Goal: Task Accomplishment & Management: Manage account settings

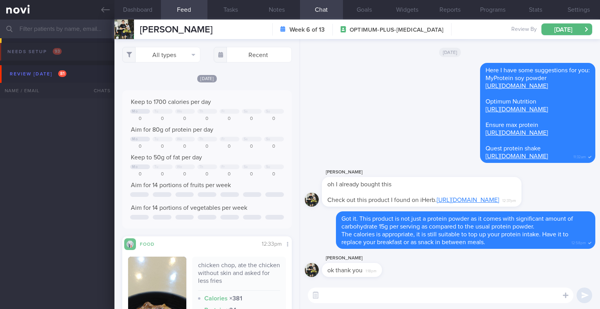
select select "8"
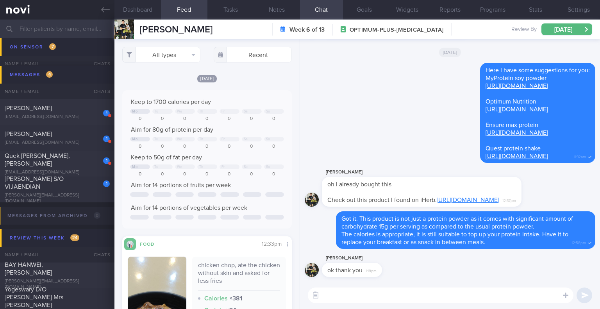
click at [467, 279] on div "[PERSON_NAME] ok thank you 1:18pm" at bounding box center [450, 268] width 291 height 28
click at [77, 193] on div "[PERSON_NAME][EMAIL_ADDRESS][DOMAIN_NAME]" at bounding box center [57, 199] width 105 height 12
checkbox input "false"
select select "7"
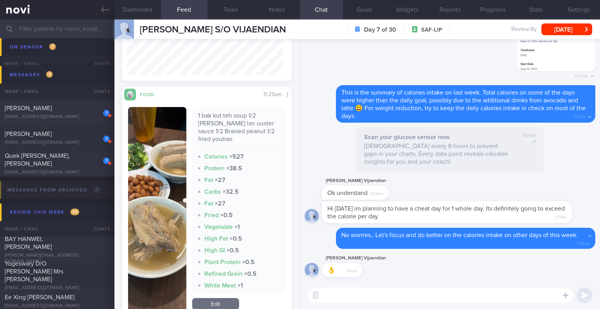
scroll to position [273, 0]
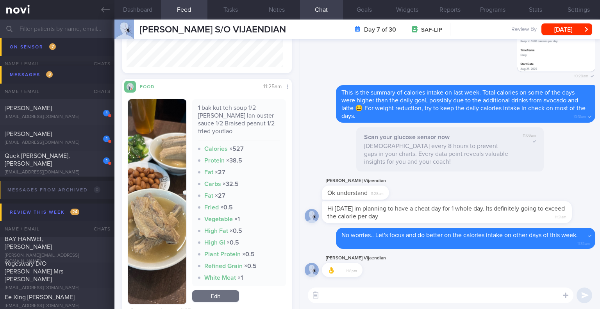
click at [173, 187] on button "button" at bounding box center [157, 201] width 58 height 205
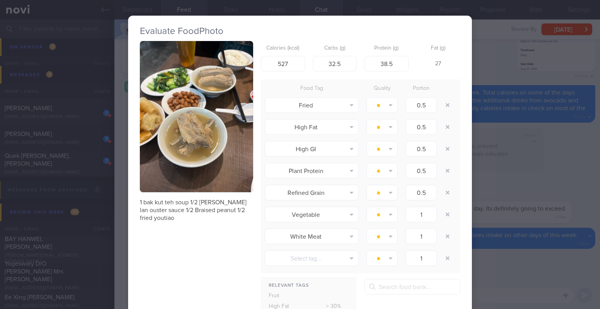
click at [220, 148] on button "button" at bounding box center [196, 116] width 113 height 151
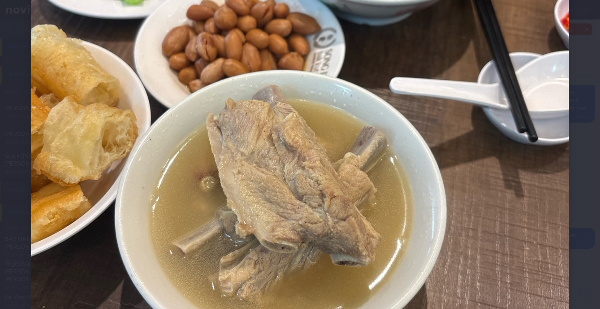
scroll to position [156, 0]
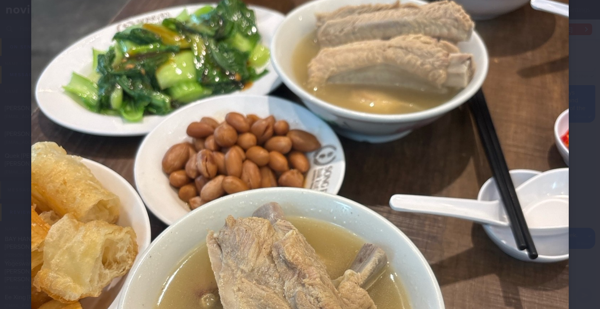
click at [578, 245] on div at bounding box center [300, 233] width 600 height 779
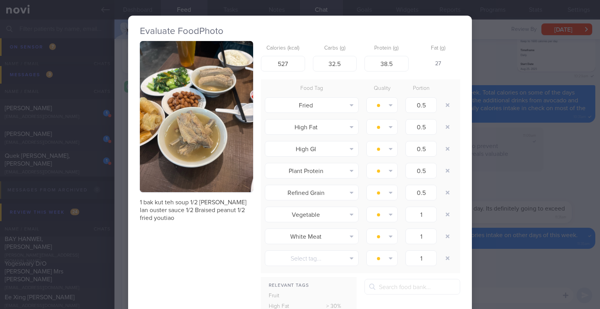
click at [578, 245] on div "Evaluate Food Photo 1 bak kut teh soup 1/2 [PERSON_NAME] lan ouster sauce 1/2 B…" at bounding box center [300, 154] width 600 height 309
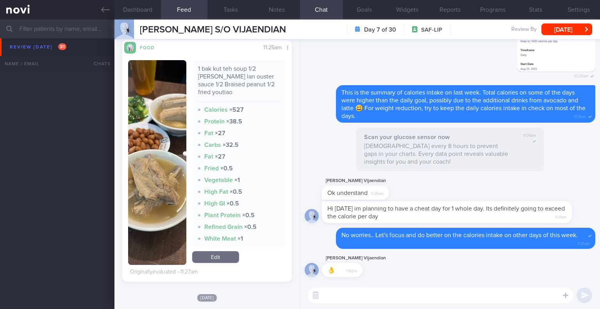
scroll to position [960, 0]
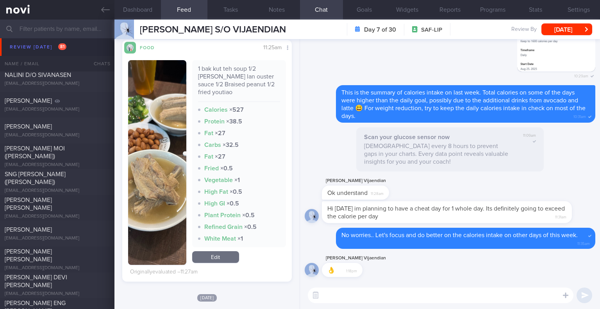
click at [78, 29] on input "text" at bounding box center [300, 29] width 600 height 19
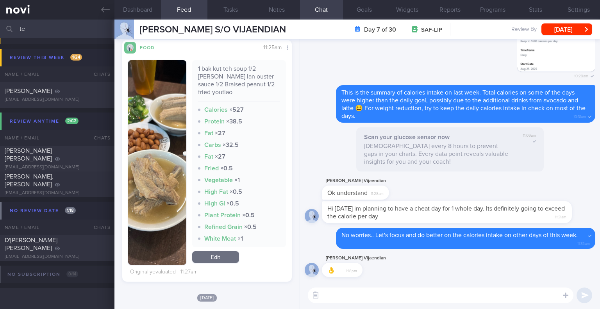
type input "t"
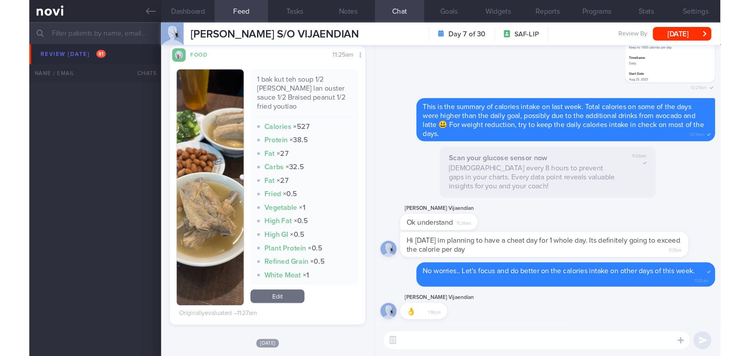
scroll to position [1869, 0]
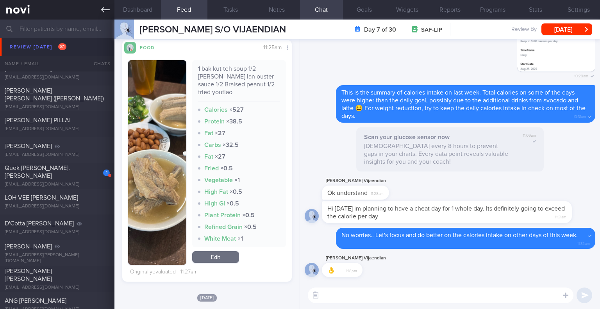
click at [105, 7] on icon at bounding box center [105, 9] width 9 height 9
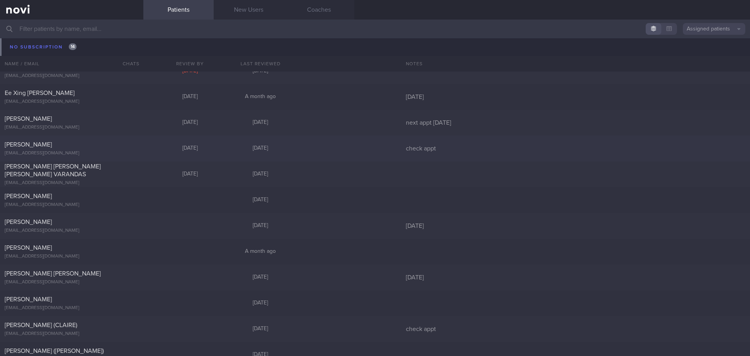
scroll to position [5367, 0]
click at [232, 10] on link "New Users" at bounding box center [249, 10] width 70 height 20
click at [236, 7] on link "New Users" at bounding box center [249, 10] width 70 height 20
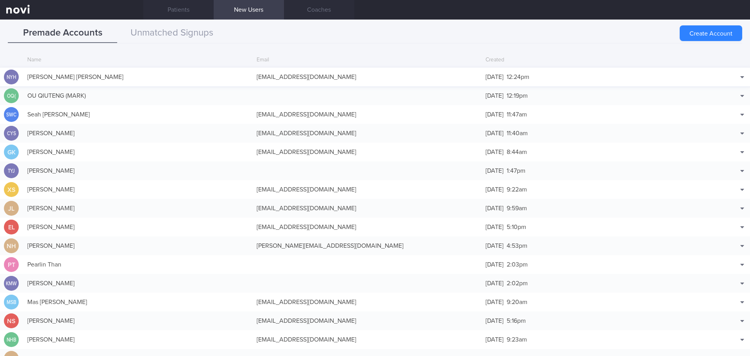
click at [169, 73] on div "[PERSON_NAME] [PERSON_NAME]" at bounding box center [137, 77] width 229 height 16
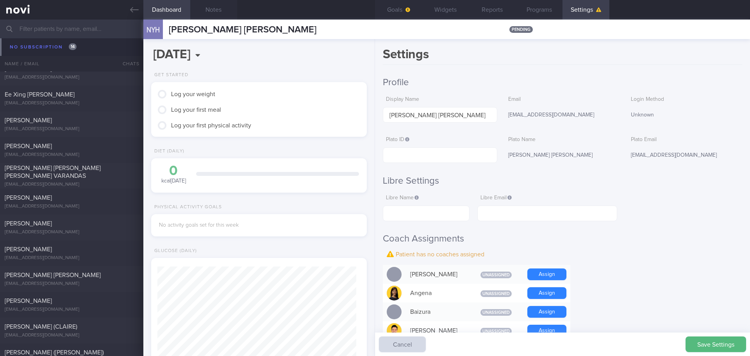
scroll to position [99, 199]
click at [600, 182] on h2 "Libre Settings" at bounding box center [562, 181] width 359 height 12
click at [402, 152] on input "text" at bounding box center [440, 155] width 114 height 16
paste input "0caea8b87a41436894d45bf98d43cadc"
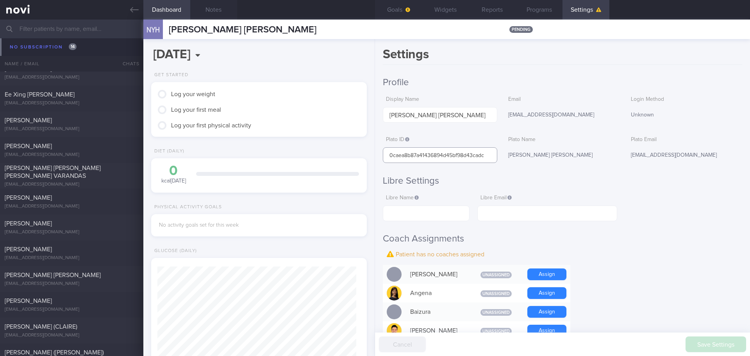
type input "0caea8b87a41436894d45bf98d43cadc"
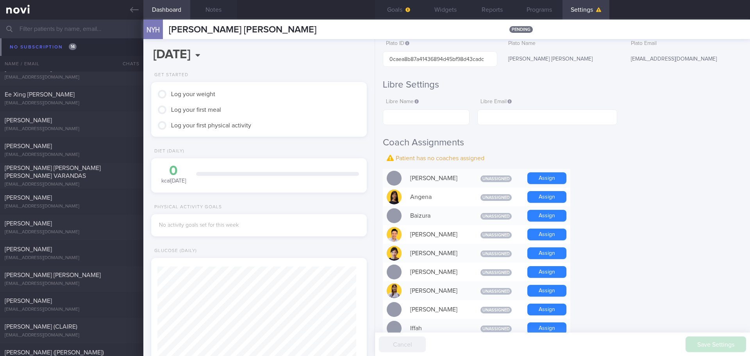
scroll to position [78, 0]
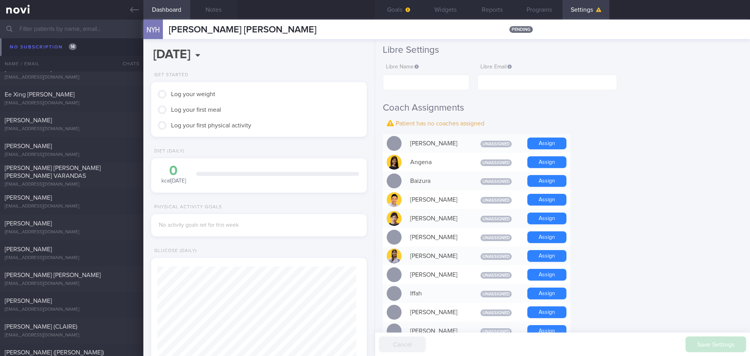
scroll to position [117, 0]
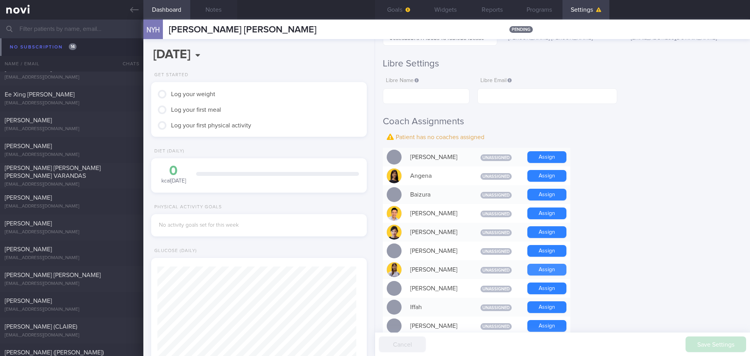
click at [534, 268] on button "Assign" at bounding box center [546, 270] width 39 height 12
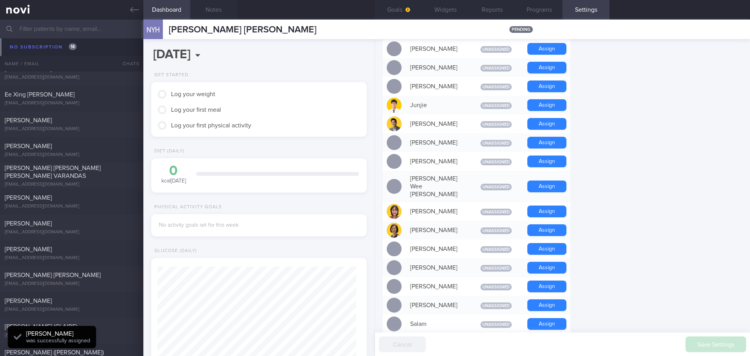
scroll to position [430, 0]
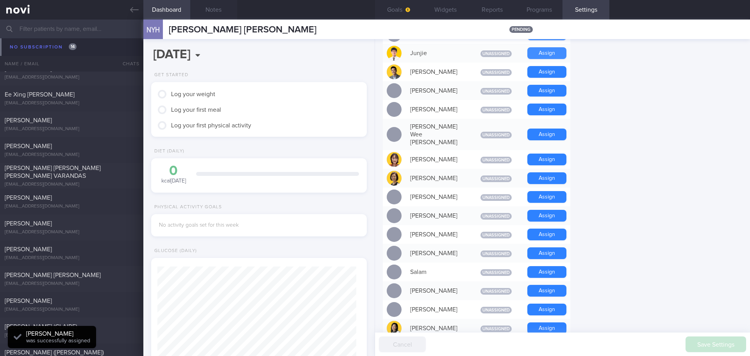
click at [543, 52] on button "Assign" at bounding box center [546, 53] width 39 height 12
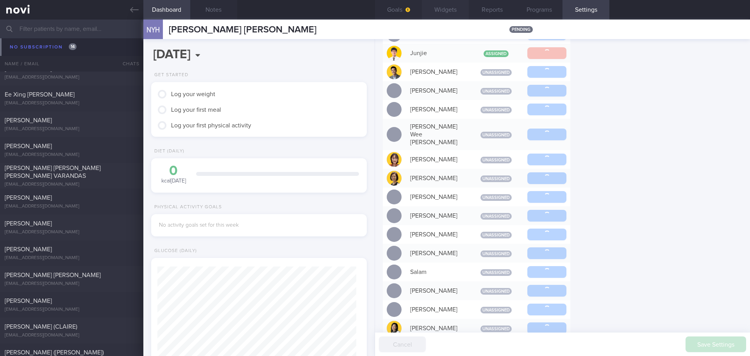
click at [436, 11] on button "Widgets" at bounding box center [445, 10] width 47 height 20
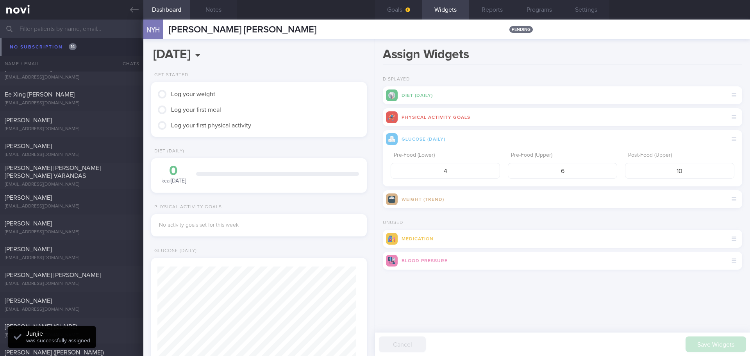
scroll to position [99, 199]
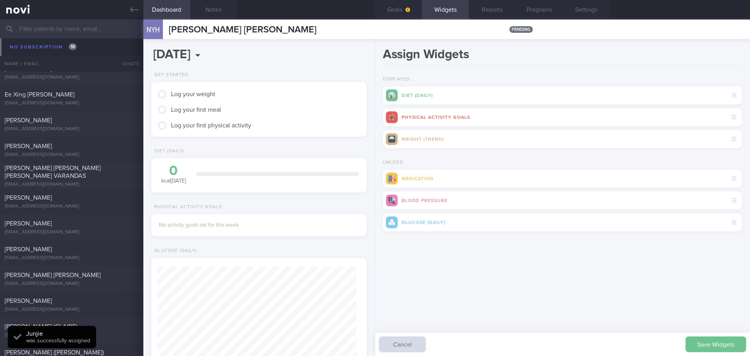
click at [600, 309] on button "Save Widgets" at bounding box center [716, 344] width 61 height 16
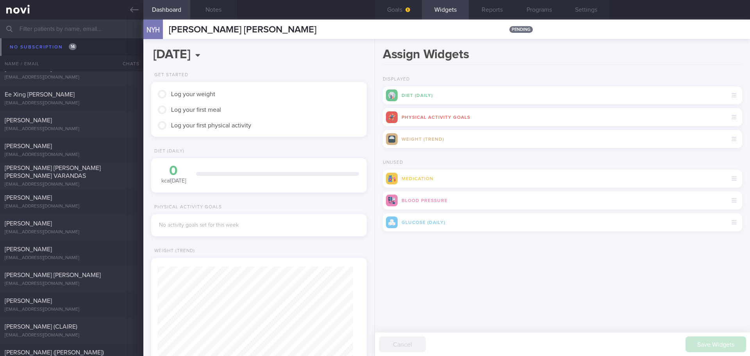
click at [457, 263] on div "Save Widgets Cancel" at bounding box center [562, 254] width 359 height 23
click at [404, 5] on button "Goals" at bounding box center [398, 10] width 47 height 20
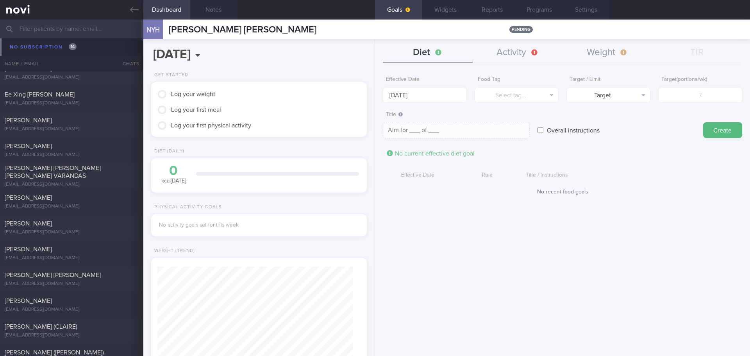
click at [553, 236] on div "Effective Date [DATE] Food Tag Select tag... Select tag... Calories Carbs Prote…" at bounding box center [562, 210] width 375 height 289
click at [431, 91] on input "[DATE]" at bounding box center [425, 95] width 84 height 16
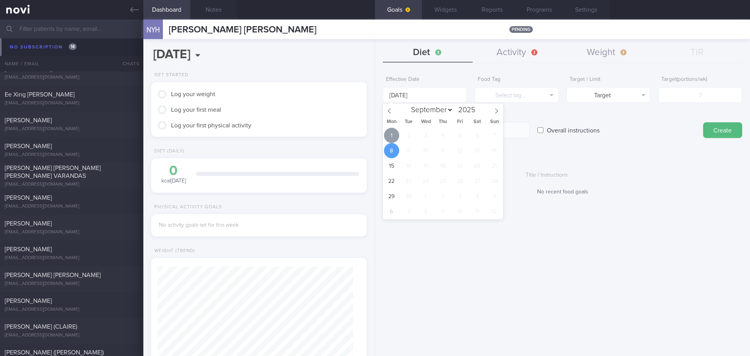
click at [392, 132] on span "1" at bounding box center [391, 135] width 15 height 15
type input "[DATE]"
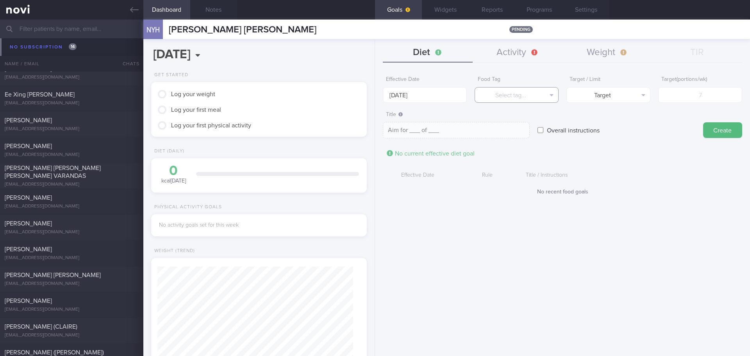
click at [510, 92] on button "Select tag..." at bounding box center [517, 95] width 84 height 16
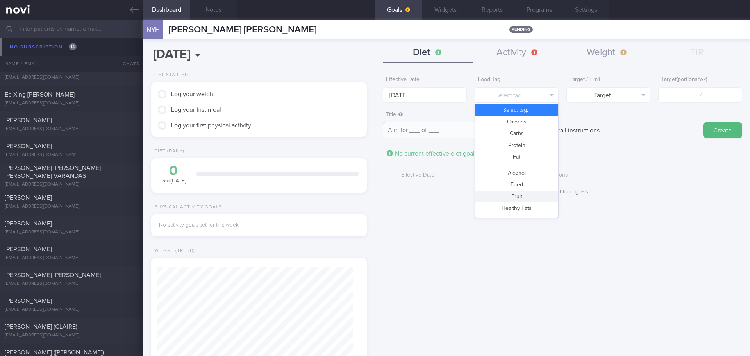
drag, startPoint x: 525, startPoint y: 194, endPoint x: 636, endPoint y: 127, distance: 129.5
click at [525, 193] on button "Fruit" at bounding box center [516, 197] width 83 height 12
type textarea "Aim for __ portions of fruits per week"
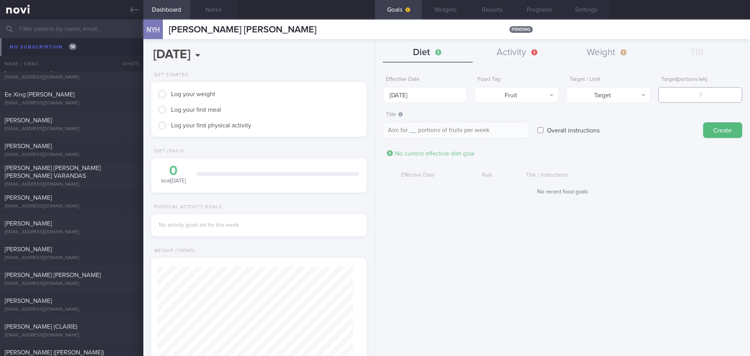
click at [600, 100] on input "number" at bounding box center [700, 95] width 84 height 16
type input "14"
type textarea "Aim for 14 portions of fruits per week"
type input "14"
click at [600, 129] on button "Create" at bounding box center [722, 130] width 39 height 16
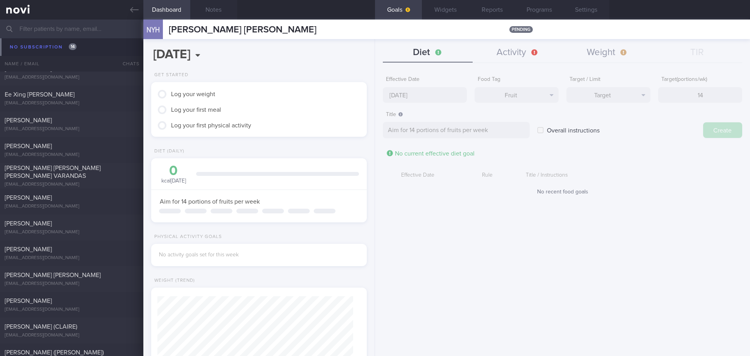
type input "[DATE]"
type textarea "Aim for ___ of ___"
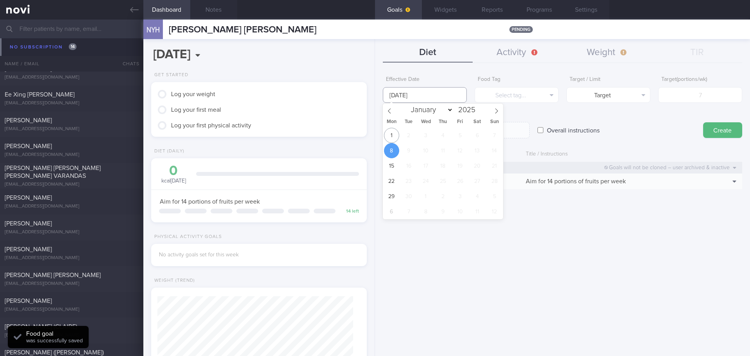
click at [420, 99] on input "[DATE]" at bounding box center [425, 95] width 84 height 16
click at [393, 136] on span "1" at bounding box center [391, 135] width 15 height 15
type input "[DATE]"
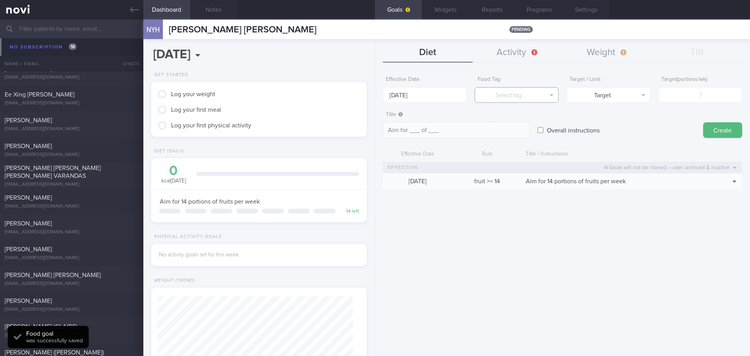
click at [502, 96] on button "Select tag..." at bounding box center [517, 95] width 84 height 16
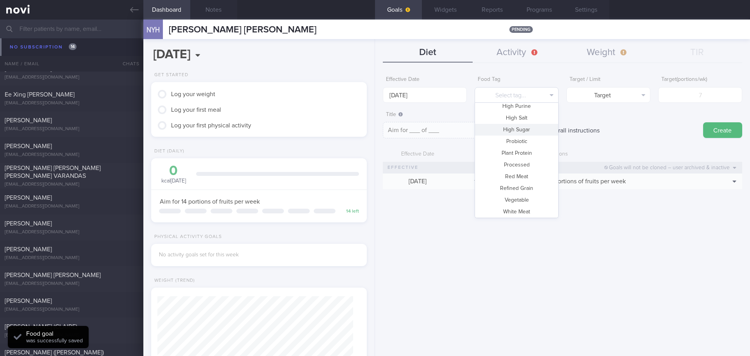
scroll to position [232, 0]
click at [514, 189] on button "Vegetable" at bounding box center [516, 187] width 83 height 12
type textarea "Aim for __ portions of vegetables per week"
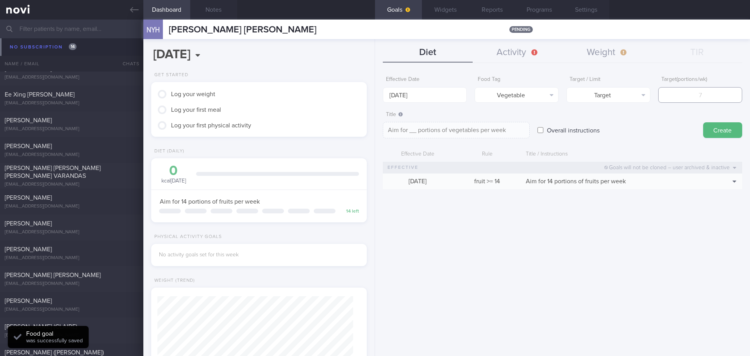
drag, startPoint x: 688, startPoint y: 89, endPoint x: 687, endPoint y: 95, distance: 6.7
click at [600, 91] on input "number" at bounding box center [700, 95] width 84 height 16
type input "1"
type textarea "Aim for 1 portions of vegetables per week"
type input "14"
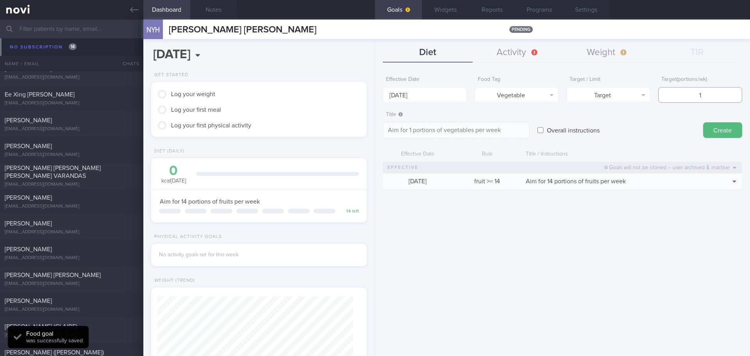
type textarea "Aim for 14 portions of vegetables per week"
type input "14"
click at [600, 48] on button "Weight" at bounding box center [607, 53] width 90 height 20
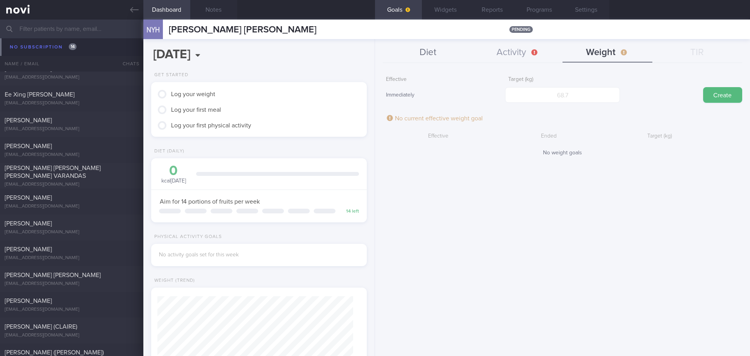
click at [450, 55] on button "Diet" at bounding box center [428, 53] width 90 height 20
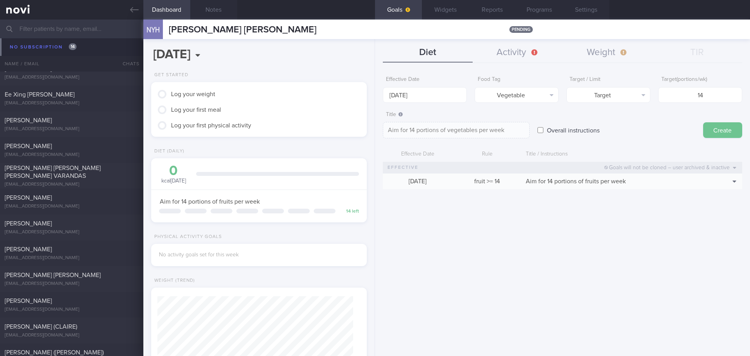
click at [600, 127] on button "Create" at bounding box center [722, 130] width 39 height 16
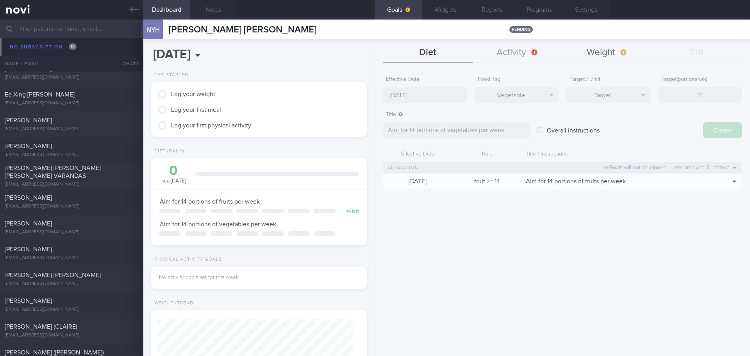
type input "[DATE]"
type textarea "Aim for ___ of ___"
click at [600, 58] on button "Weight" at bounding box center [607, 53] width 90 height 20
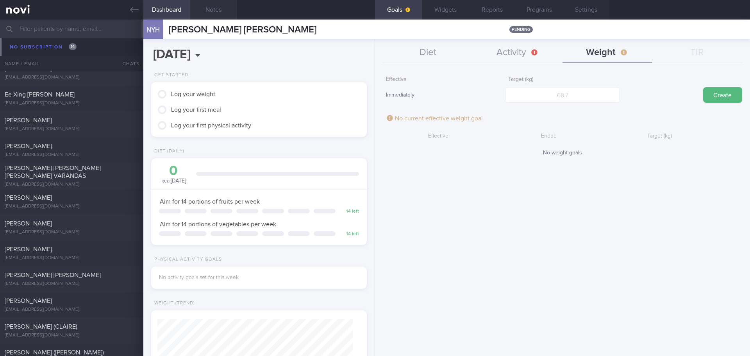
click at [231, 6] on button "Notes" at bounding box center [213, 10] width 47 height 20
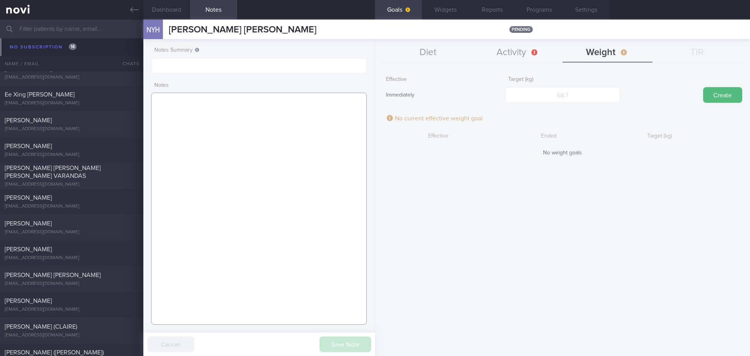
click at [217, 126] on textarea at bounding box center [259, 209] width 216 height 232
paste textarea "[MEDICAL_DATA] 500mg OM [MEDICAL_DATA] 10mg OM [MEDICAL_DATA] 100mg OM [MEDICAL…"
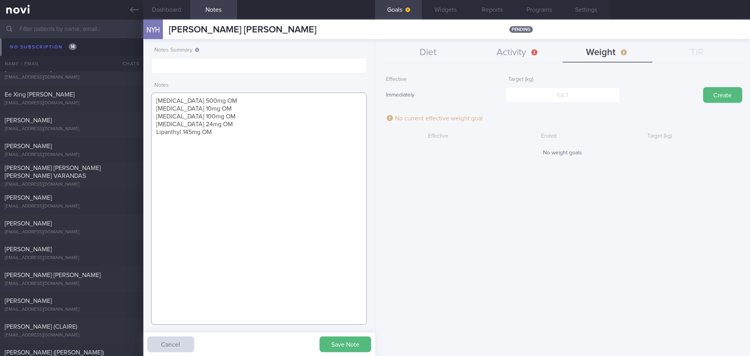
click at [202, 126] on textarea "[MEDICAL_DATA] 500mg OM [MEDICAL_DATA] 10mg OM [MEDICAL_DATA] 100mg OM [MEDICAL…" at bounding box center [259, 209] width 216 height 232
click at [212, 117] on textarea "[MEDICAL_DATA] 500mg OM [MEDICAL_DATA] 10mg OM [MEDICAL_DATA] 100mg OM [MEDICAL…" at bounding box center [259, 209] width 216 height 232
click at [219, 109] on textarea "[MEDICAL_DATA] 500mg OM [MEDICAL_DATA] 10mg OM [MEDICAL_DATA] 100mg OM [MEDICAL…" at bounding box center [259, 209] width 216 height 232
click at [220, 116] on textarea "[MEDICAL_DATA] 500mg OM [MEDICAL_DATA] 10mg OM [MEDICAL_DATA] 100mg OM [MEDICAL…" at bounding box center [259, 209] width 216 height 232
click at [219, 136] on textarea "[MEDICAL_DATA] 500mg OM [MEDICAL_DATA] 10mg OM [MEDICAL_DATA] 100mg OM - stop […" at bounding box center [259, 209] width 216 height 232
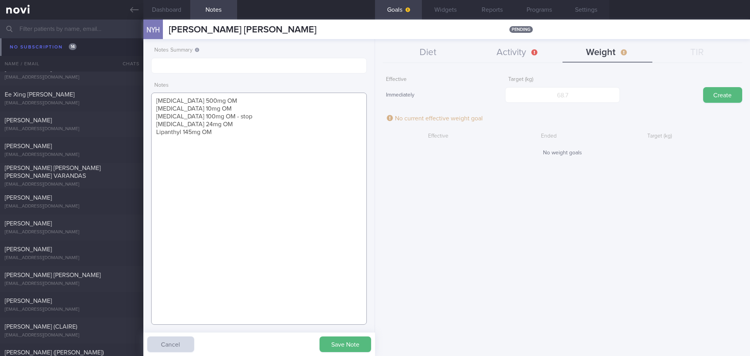
paste textarea "[MEDICAL_DATA] 0.25mg wkly"
click at [154, 101] on textarea "[MEDICAL_DATA] 500mg OM [MEDICAL_DATA] 10mg OM [MEDICAL_DATA] 100mg OM - stop […" at bounding box center [259, 209] width 216 height 232
paste textarea "T2DM [MEDICAL_DATA] [MEDICAL_DATA] s/p thionamide x 3yrs (stopped) -->turned su…"
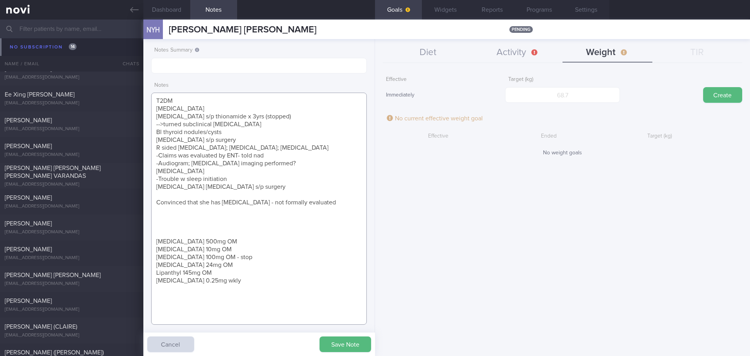
click at [187, 227] on textarea "T2DM [MEDICAL_DATA] [MEDICAL_DATA] s/p thionamide x 3yrs (stopped) -->turned su…" at bounding box center [259, 209] width 216 height 232
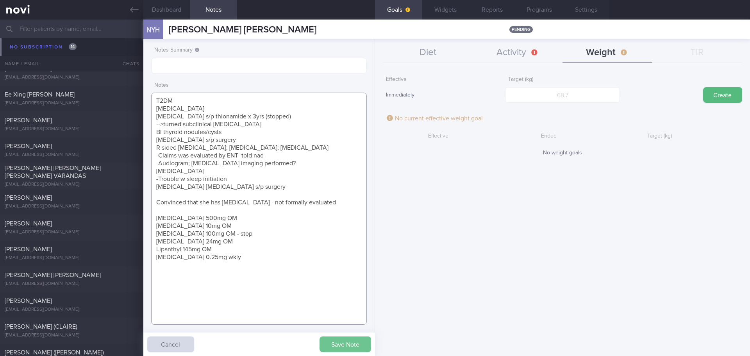
type textarea "T2DM [MEDICAL_DATA] [MEDICAL_DATA] s/p thionamide x 3yrs (stopped) -->turned su…"
click at [364, 309] on button "Save Note" at bounding box center [346, 344] width 52 height 16
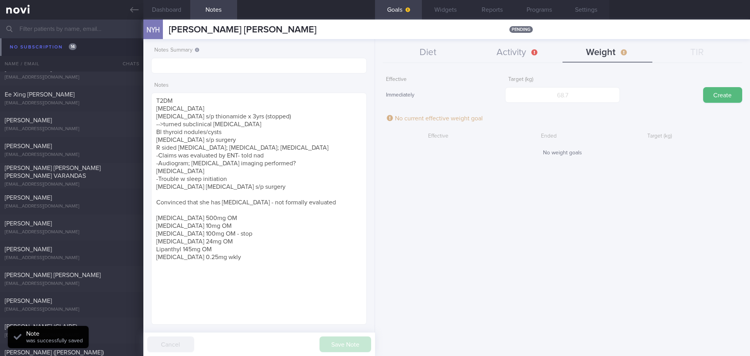
click at [485, 291] on div "Effective Immediately Target (kg) Create No current effective weight goal Effec…" at bounding box center [562, 210] width 375 height 289
click at [412, 18] on button "Goals" at bounding box center [398, 10] width 47 height 20
click at [411, 18] on button "Goals" at bounding box center [398, 10] width 47 height 20
click at [400, 5] on button "Goals" at bounding box center [398, 10] width 47 height 20
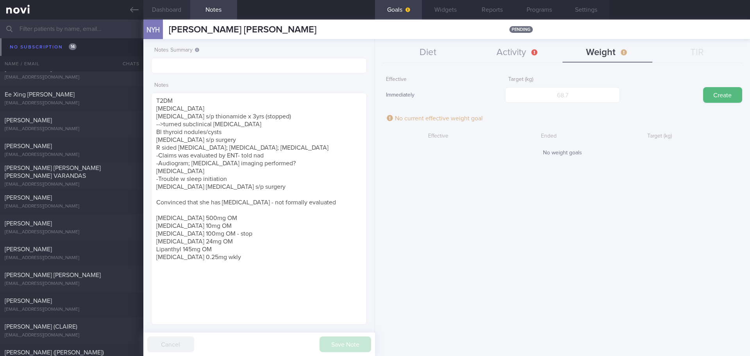
click at [179, 9] on button "Dashboard" at bounding box center [166, 10] width 47 height 20
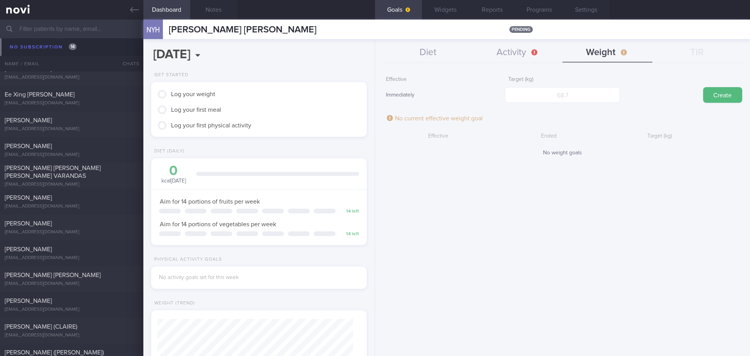
click at [55, 46] on div "[PERSON_NAME]" at bounding box center [71, 43] width 132 height 8
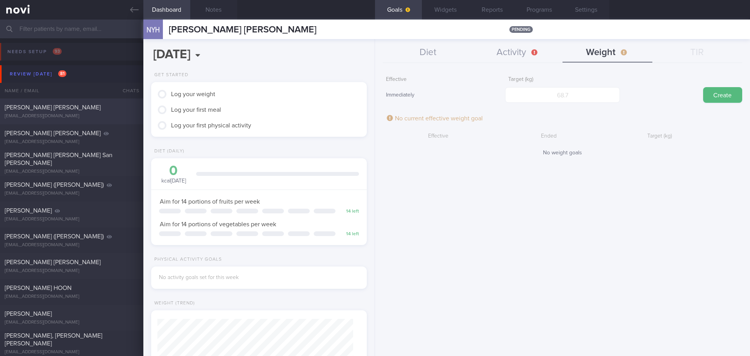
click at [63, 176] on div "[PERSON_NAME] [PERSON_NAME] [EMAIL_ADDRESS][DOMAIN_NAME] [DATE][DATE] OPTIMUM-P…" at bounding box center [375, 189] width 750 height 26
type input "next appt [DATE]"
type textarea "Minor CAD (CT Calcium score positive) - f/up GP 57 Medical Clinic (Geylang Bahr…"
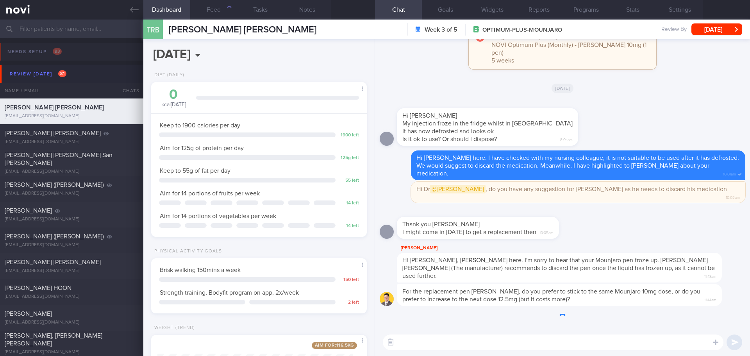
scroll to position [98, 196]
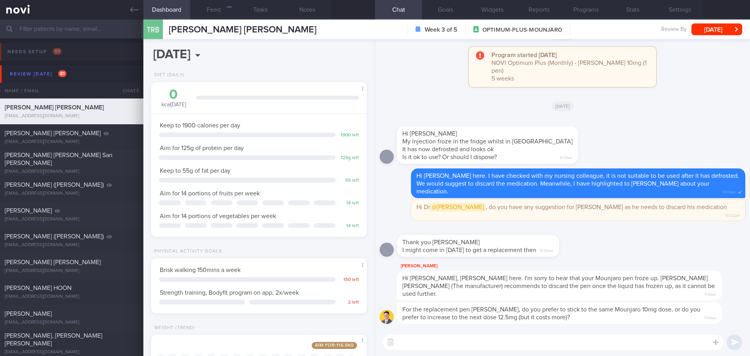
click at [575, 115] on div "[DATE]" at bounding box center [563, 106] width 366 height 22
click at [600, 33] on button "[DATE]" at bounding box center [716, 29] width 51 height 12
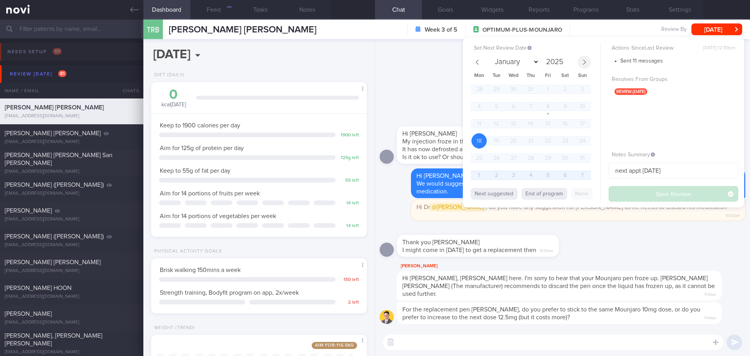
click at [582, 62] on icon at bounding box center [584, 61] width 5 height 5
select select "8"
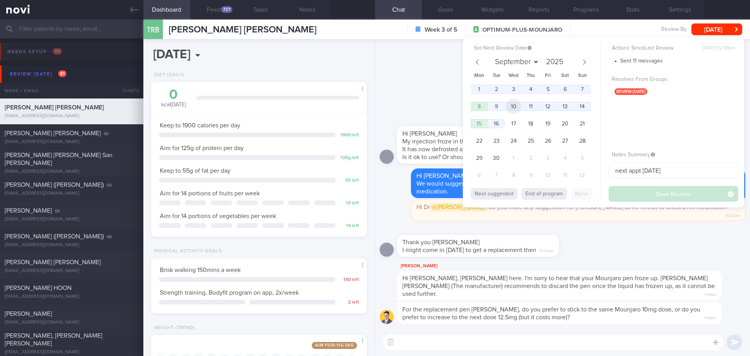
click at [514, 104] on span "10" at bounding box center [513, 106] width 15 height 15
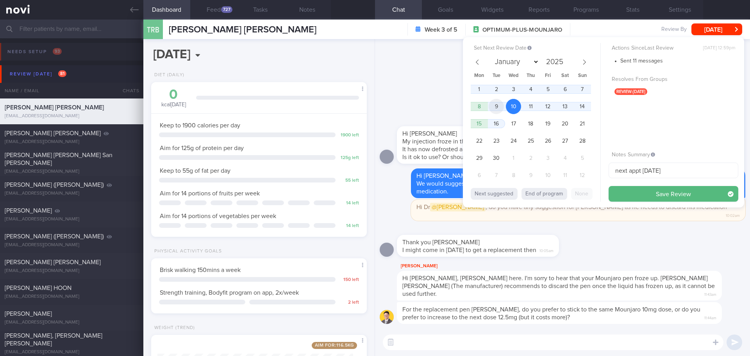
click at [503, 106] on span "9" at bounding box center [496, 106] width 15 height 15
click at [537, 89] on span "4" at bounding box center [530, 89] width 15 height 15
click at [551, 89] on span "5" at bounding box center [547, 89] width 15 height 15
click at [600, 188] on button "Save Review" at bounding box center [674, 194] width 130 height 16
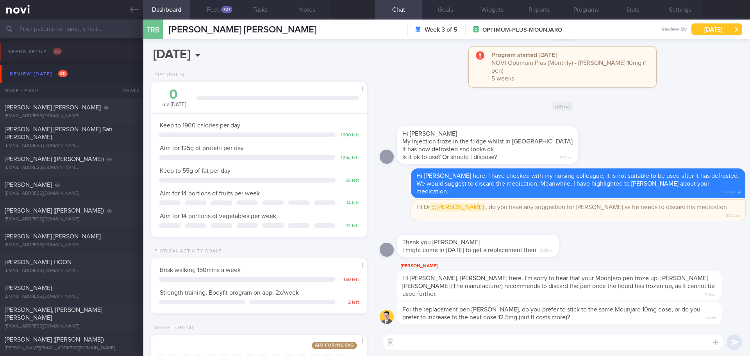
click at [600, 29] on button "[DATE]" at bounding box center [716, 29] width 51 height 12
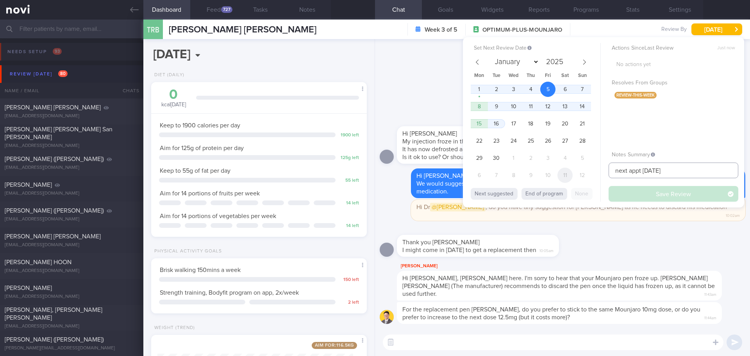
drag, startPoint x: 674, startPoint y: 172, endPoint x: 565, endPoint y: 179, distance: 108.8
click at [565, 179] on div "Set Next Review Date [DATE] January February March April May June July August S…" at bounding box center [603, 122] width 281 height 170
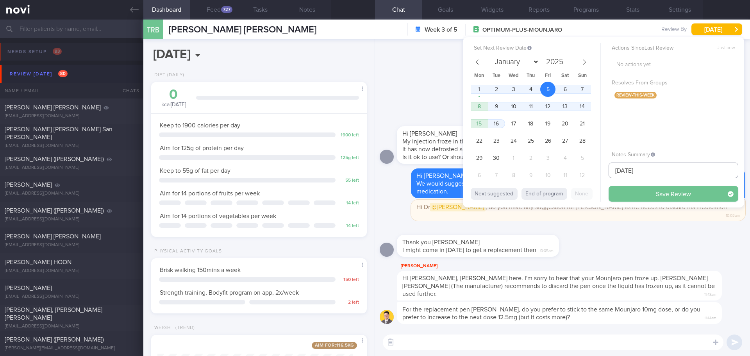
type input "[DATE]"
click at [600, 195] on button "Save Review" at bounding box center [674, 194] width 130 height 16
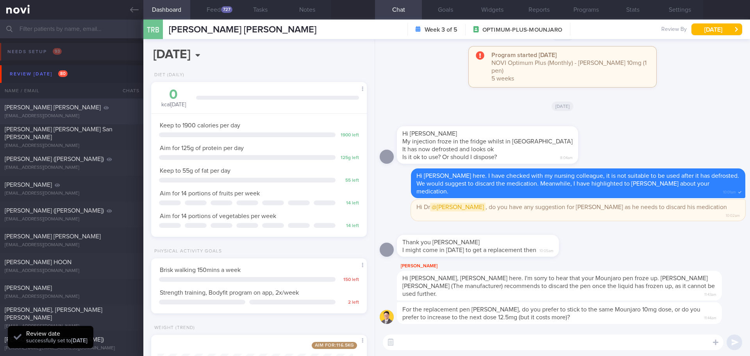
click at [34, 112] on div "[PERSON_NAME] [PERSON_NAME] [EMAIL_ADDRESS][DOMAIN_NAME]" at bounding box center [71, 112] width 143 height 16
type input "[DATE]"
type textarea "Weight Trend: 71kg ([DATE]) -> 68kg ([DATE]) -> 66kg ([DATE]) -> 64kg ([DATE])"
type input "[DATE]"
select select "7"
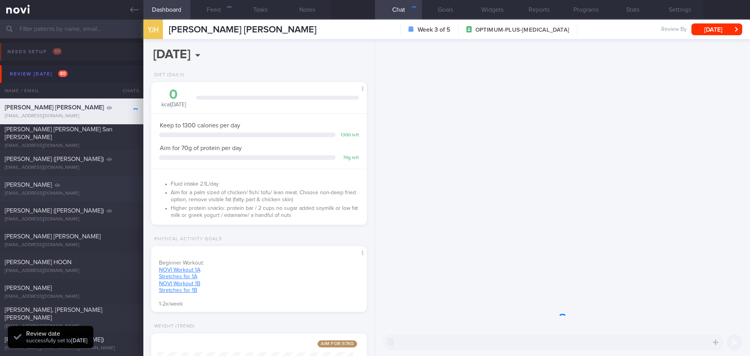
scroll to position [109, 196]
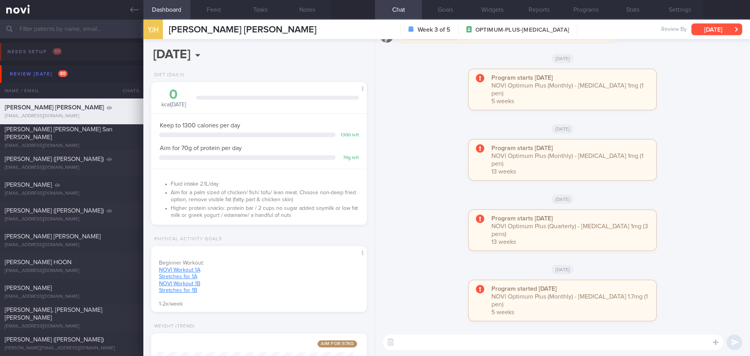
click at [600, 24] on button "[DATE]" at bounding box center [716, 29] width 51 height 12
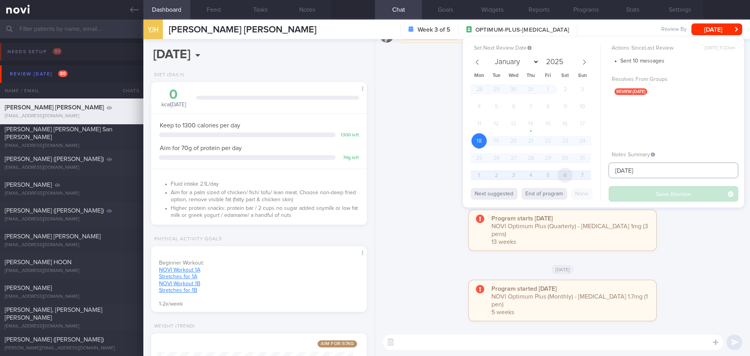
drag, startPoint x: 653, startPoint y: 165, endPoint x: 572, endPoint y: 176, distance: 81.5
click at [572, 176] on div "Set Next Review Date [DATE] January February March April May June July August S…" at bounding box center [603, 122] width 281 height 170
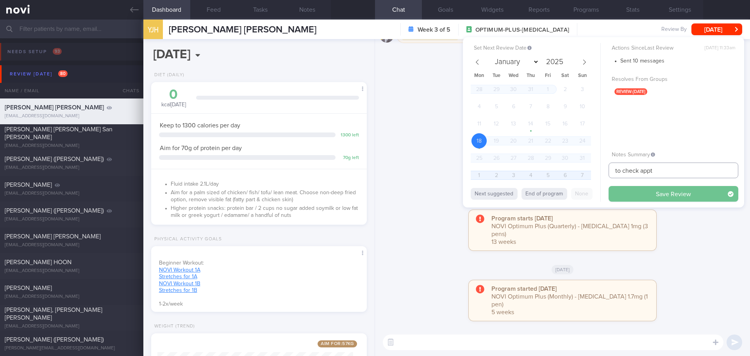
type input "to check appt"
click at [600, 196] on button "Save Review" at bounding box center [674, 194] width 130 height 16
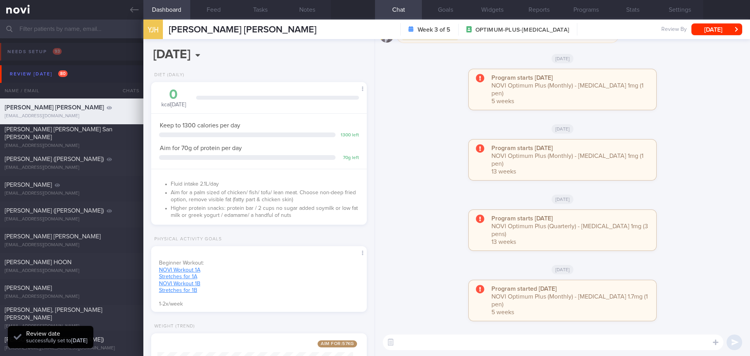
type input "to check appt"
drag, startPoint x: 704, startPoint y: 243, endPoint x: 713, endPoint y: 92, distance: 151.8
click at [600, 243] on div "Program starts [DATE] NOVI Optimum Plus (Quarterly) - [MEDICAL_DATA] 1mg (3 pen…" at bounding box center [563, 234] width 366 height 48
click at [600, 31] on button "[DATE]" at bounding box center [716, 29] width 51 height 12
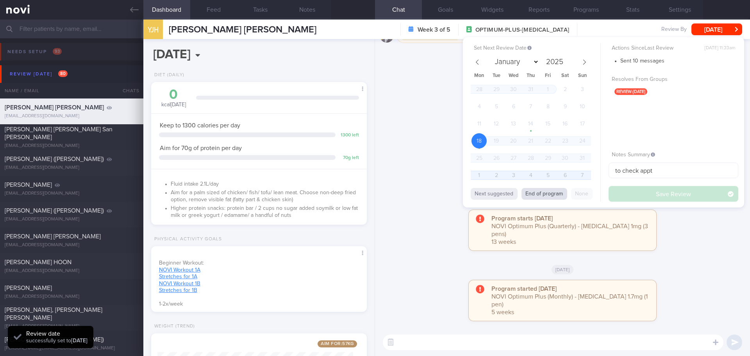
click at [546, 196] on button "End of program" at bounding box center [544, 194] width 46 height 12
select select "8"
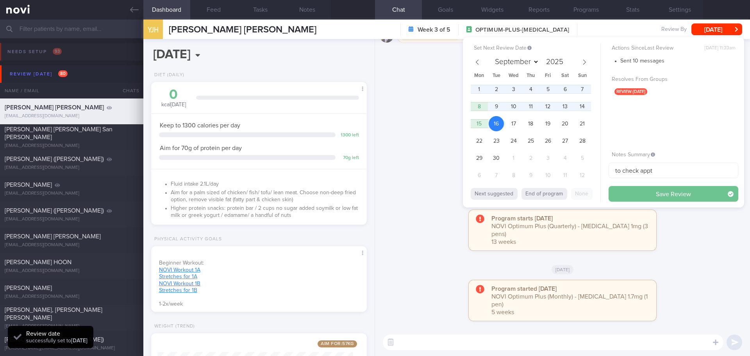
click at [600, 194] on button "Save Review" at bounding box center [674, 194] width 130 height 16
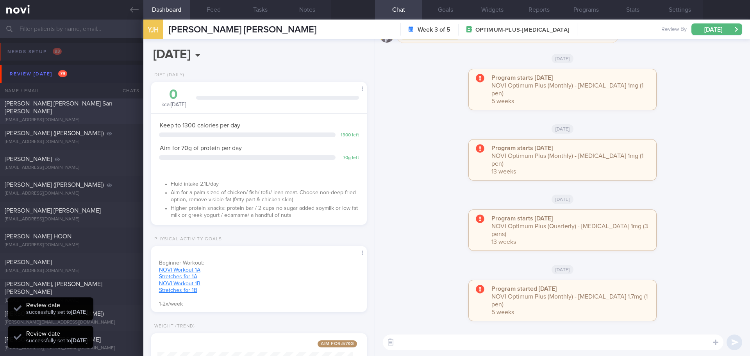
click at [78, 118] on div "[EMAIL_ADDRESS][DOMAIN_NAME]" at bounding box center [72, 120] width 134 height 6
select select "7"
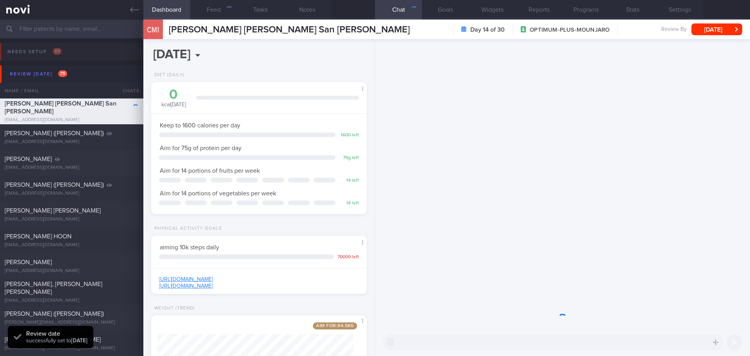
scroll to position [109, 196]
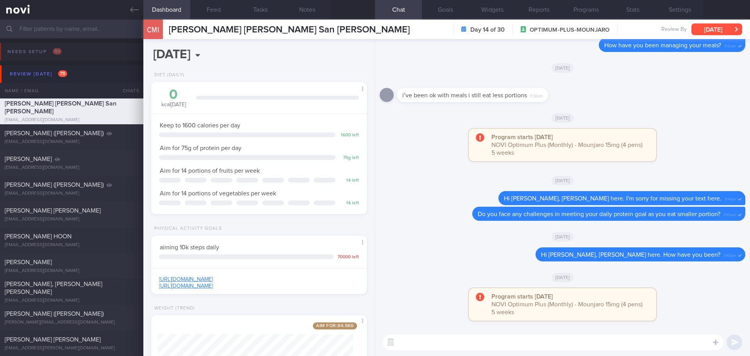
click at [600, 34] on button "[DATE]" at bounding box center [716, 29] width 51 height 12
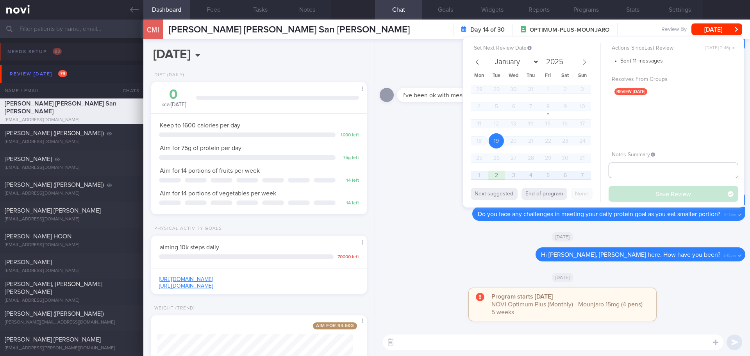
click at [600, 167] on input "text" at bounding box center [674, 170] width 130 height 16
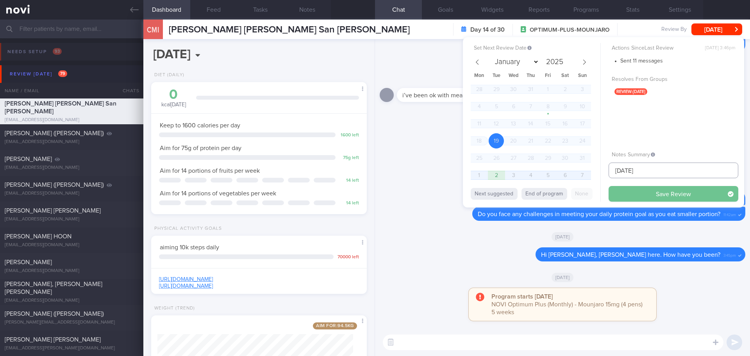
type input "[DATE]"
click at [600, 197] on button "Save Review" at bounding box center [674, 194] width 130 height 16
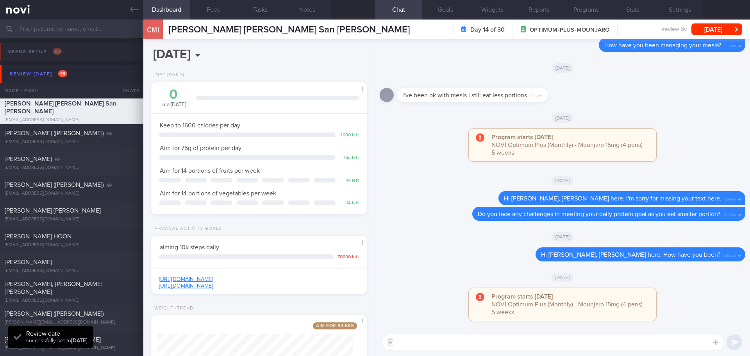
type input "[DATE]"
click at [600, 286] on div "[DATE]" at bounding box center [563, 277] width 366 height 22
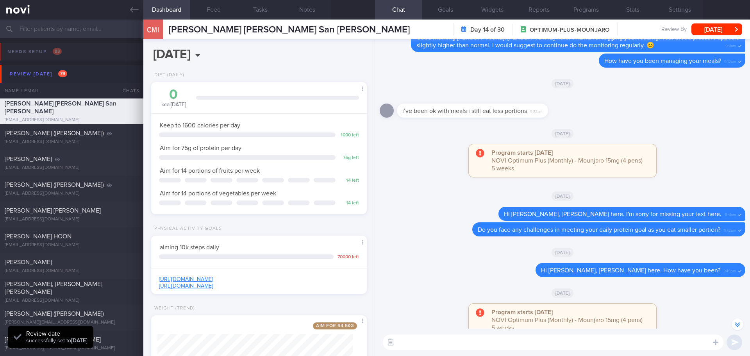
scroll to position [-39, 0]
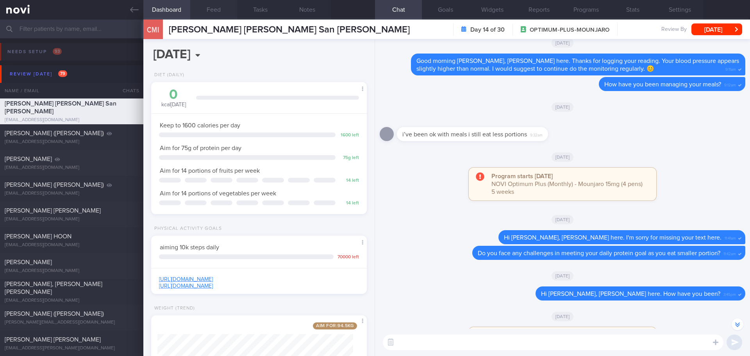
click at [213, 16] on button "Feed" at bounding box center [213, 10] width 47 height 20
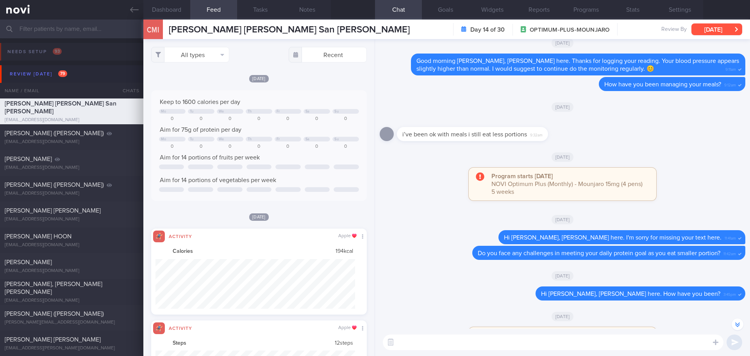
click at [600, 28] on button "[DATE]" at bounding box center [716, 29] width 51 height 12
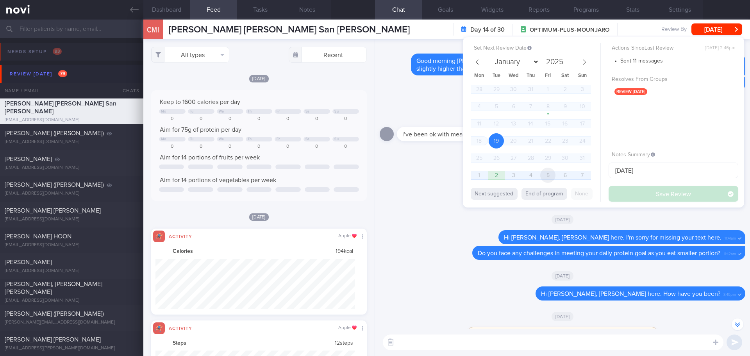
click at [540, 175] on span "5" at bounding box center [547, 175] width 15 height 15
select select "8"
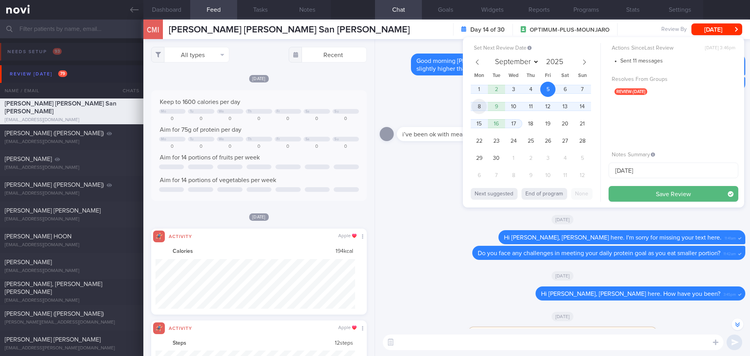
click at [482, 108] on span "8" at bounding box center [478, 106] width 15 height 15
click at [600, 192] on button "Save Review" at bounding box center [674, 194] width 130 height 16
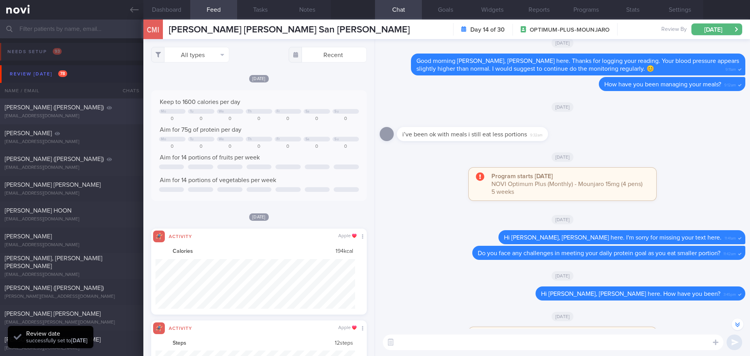
click at [94, 117] on div "[EMAIL_ADDRESS][DOMAIN_NAME]" at bounding box center [72, 116] width 134 height 6
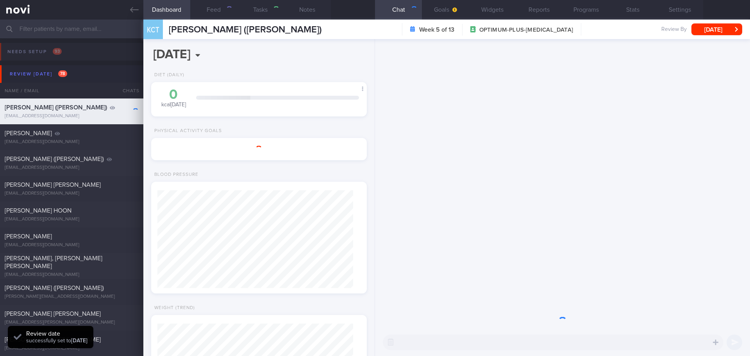
type input "[DATE]"
type textarea "[MEDICAL_DATA] dx 2018 - on maintenance thionamide HTN HLD Vit D insufficient […"
select select "7"
type input "[DATE]"
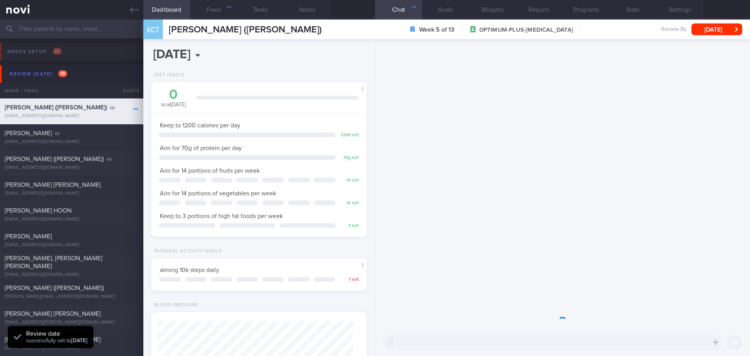
scroll to position [98, 196]
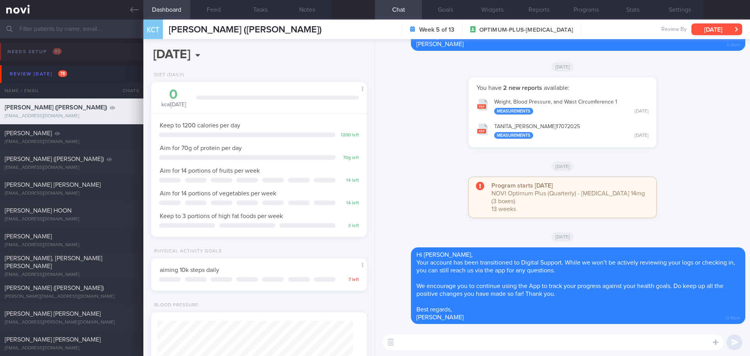
click at [600, 32] on button "[DATE]" at bounding box center [716, 29] width 51 height 12
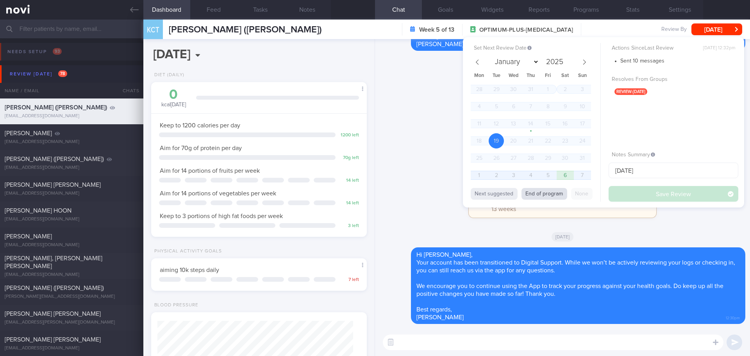
click at [543, 193] on button "End of program" at bounding box center [544, 194] width 46 height 12
select select "9"
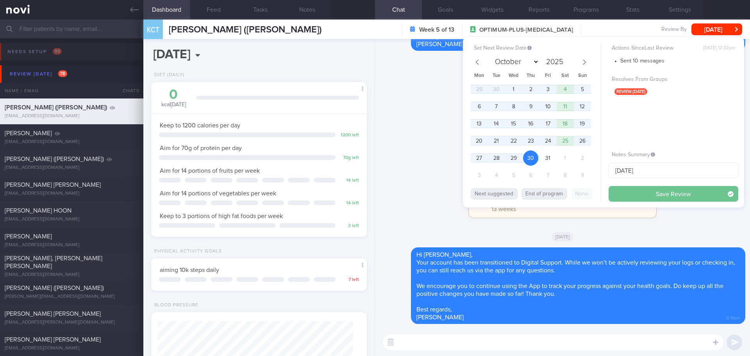
click at [600, 192] on button "Save Review" at bounding box center [674, 194] width 130 height 16
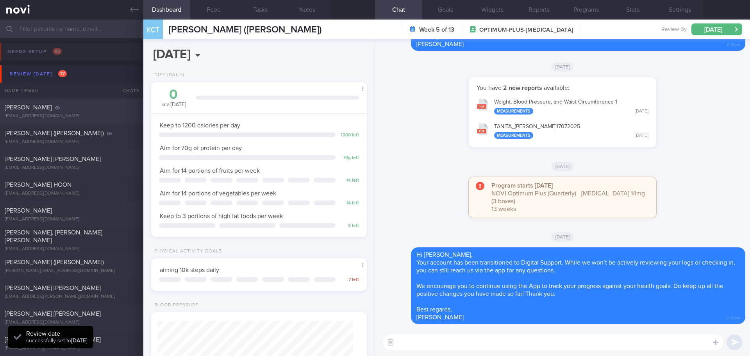
click at [112, 117] on div "[EMAIL_ADDRESS][DOMAIN_NAME]" at bounding box center [72, 116] width 134 height 6
type input "[DATE]"
select select "7"
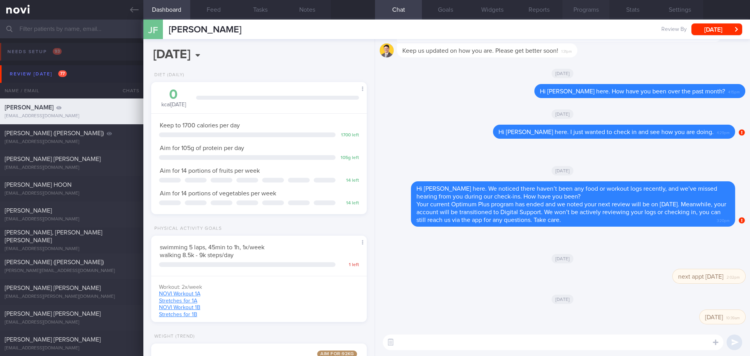
click at [598, 16] on button "Programs" at bounding box center [585, 10] width 47 height 20
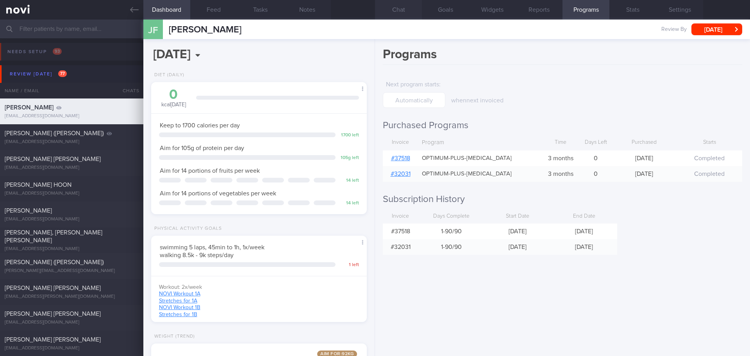
click at [414, 16] on button "Chat" at bounding box center [398, 10] width 47 height 20
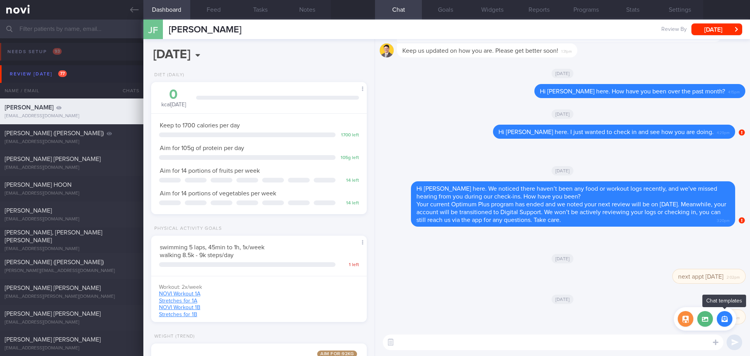
click at [600, 309] on button "button" at bounding box center [725, 319] width 16 height 16
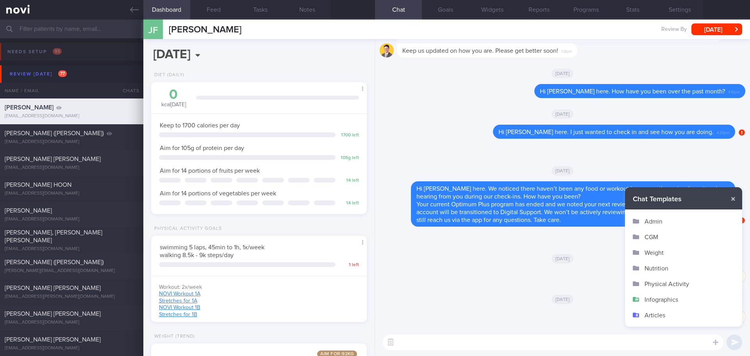
click at [600, 222] on button "Admin" at bounding box center [683, 221] width 117 height 16
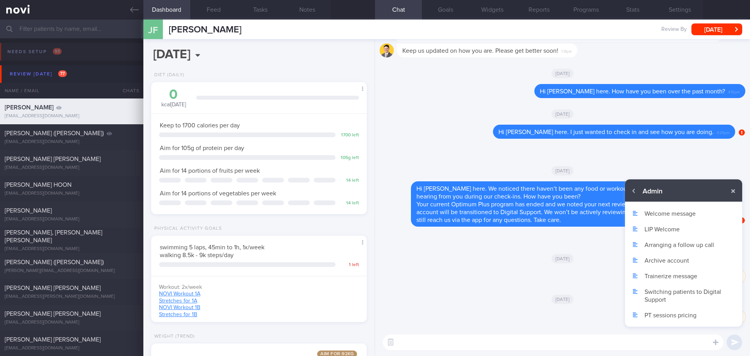
click at [600, 262] on button "Archive account" at bounding box center [683, 260] width 117 height 16
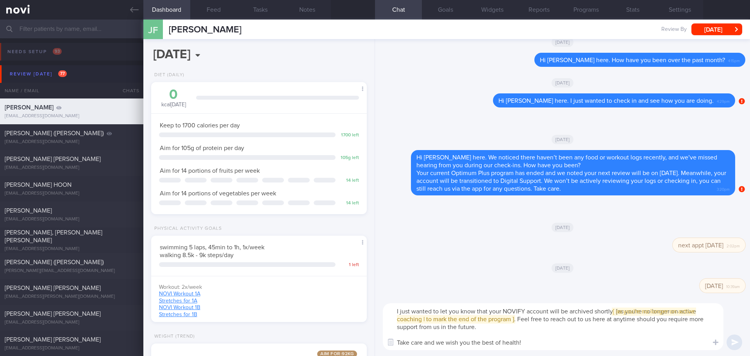
click at [396, 309] on textarea "I just wanted to let you know that your NOVIFY account will be archived shortly…" at bounding box center [553, 326] width 341 height 47
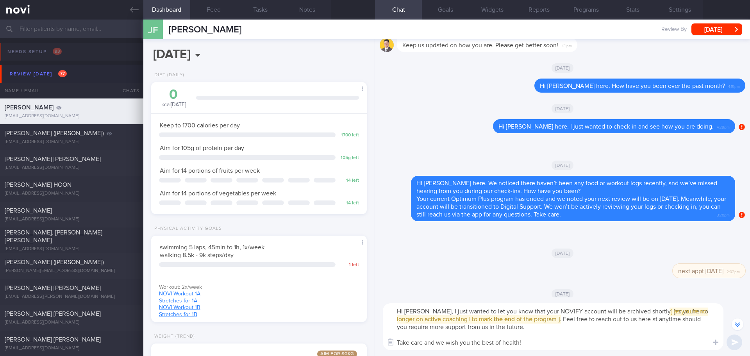
scroll to position [-39, 0]
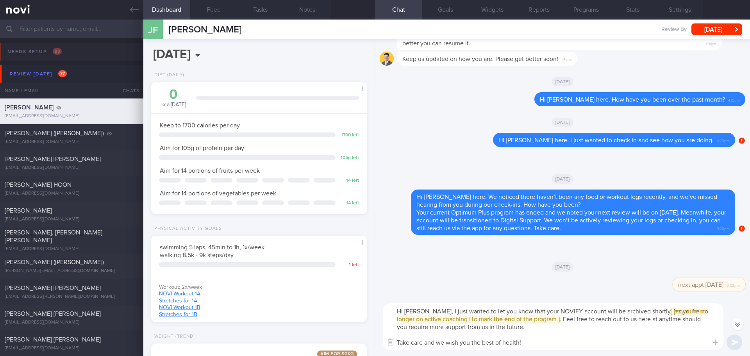
click at [496, 309] on span "[ [ as you're no longer on active coaching | to mark the end of the program ] ]" at bounding box center [552, 315] width 311 height 14
click at [496, 309] on textarea "Hi [PERSON_NAME], I just wanted to let you know that your NOVIFY account will b…" at bounding box center [553, 326] width 341 height 47
click at [458, 309] on textarea "Hi [PERSON_NAME], I just wanted to let you know that your NOVIFY account will b…" at bounding box center [553, 326] width 341 height 47
drag, startPoint x: 443, startPoint y: 320, endPoint x: 641, endPoint y: 311, distance: 197.4
click at [600, 309] on textarea "Hi [PERSON_NAME], I just wanted to let you know that your NOVIFY account will b…" at bounding box center [553, 326] width 341 height 47
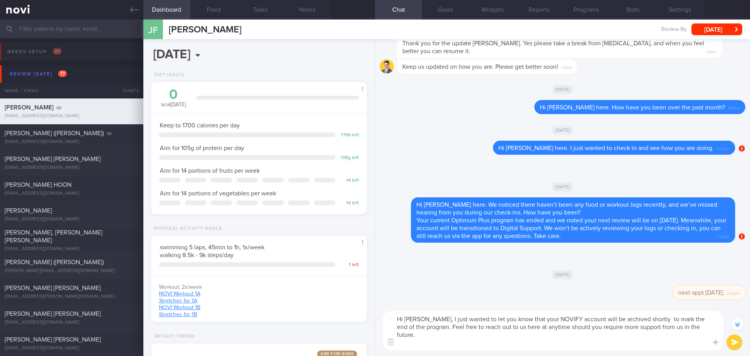
scroll to position [-32, 0]
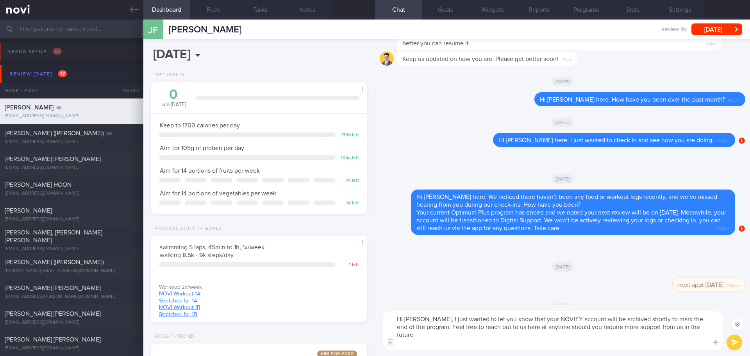
type textarea "Hi [PERSON_NAME], I just wanted to let you know that your NOVIFY account will b…"
click at [586, 7] on button "Programs" at bounding box center [585, 10] width 47 height 20
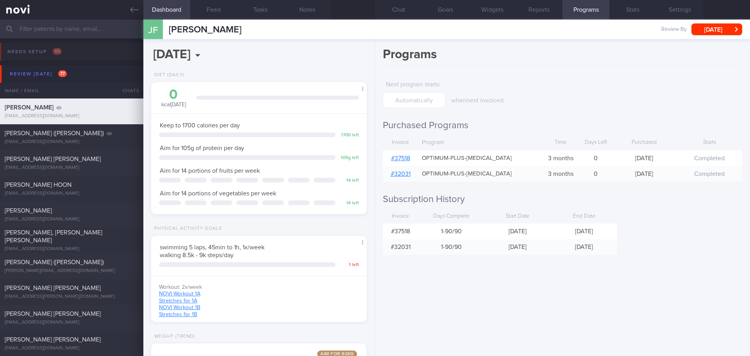
click at [405, 160] on link "# 37518" at bounding box center [400, 158] width 19 height 6
click at [400, 4] on button "Chat" at bounding box center [398, 10] width 47 height 20
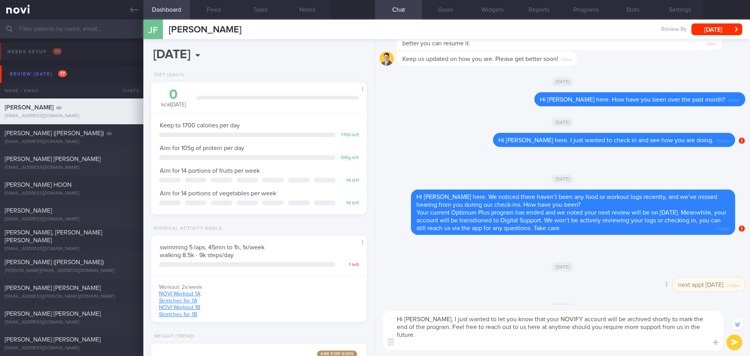
click at [600, 286] on div "Delete next appt [DATE] 2:02pm" at bounding box center [563, 286] width 366 height 19
click at [600, 309] on button "submit" at bounding box center [735, 342] width 16 height 16
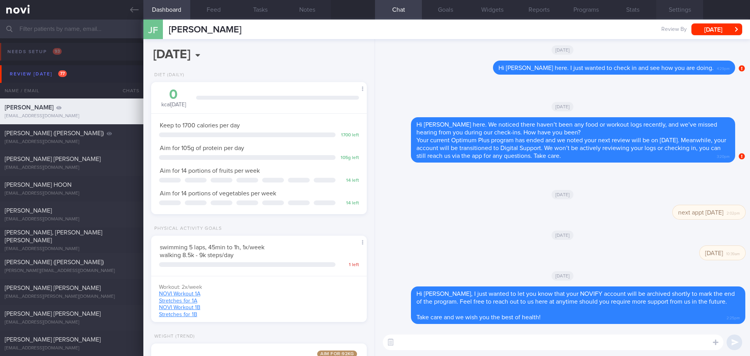
click at [600, 6] on button "Settings" at bounding box center [679, 10] width 47 height 20
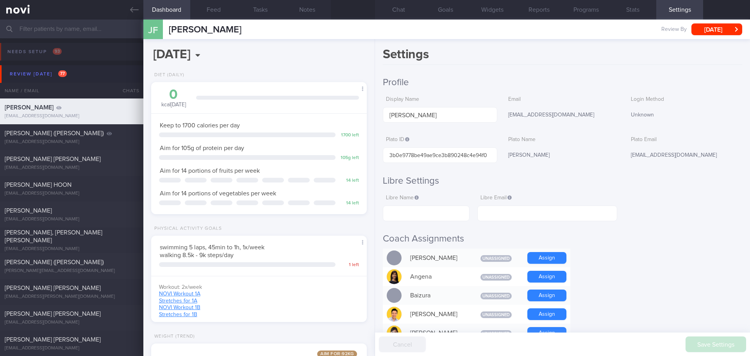
scroll to position [672, 0]
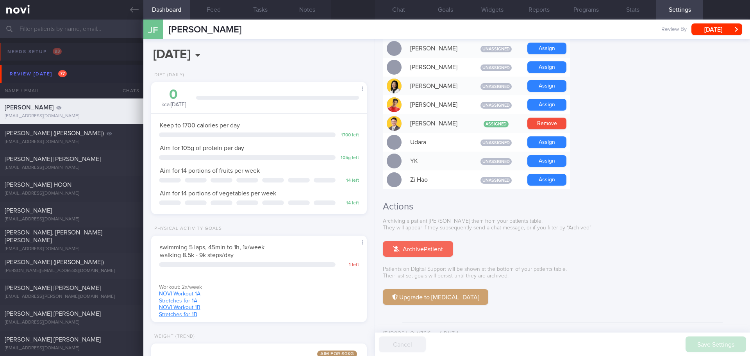
click at [435, 241] on button "Archive Patient" at bounding box center [418, 249] width 70 height 16
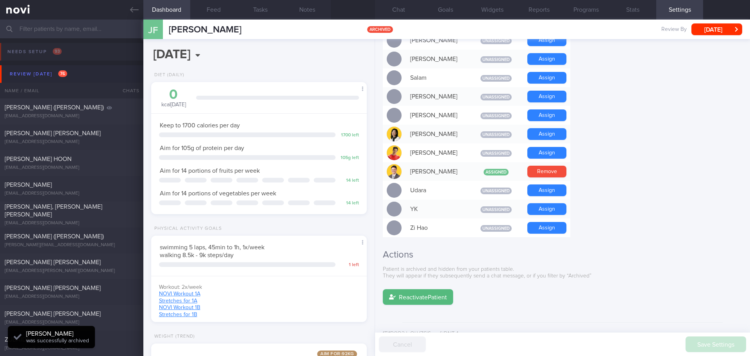
scroll to position [0, 0]
click at [82, 109] on div "[PERSON_NAME] ([PERSON_NAME])" at bounding box center [71, 108] width 132 height 8
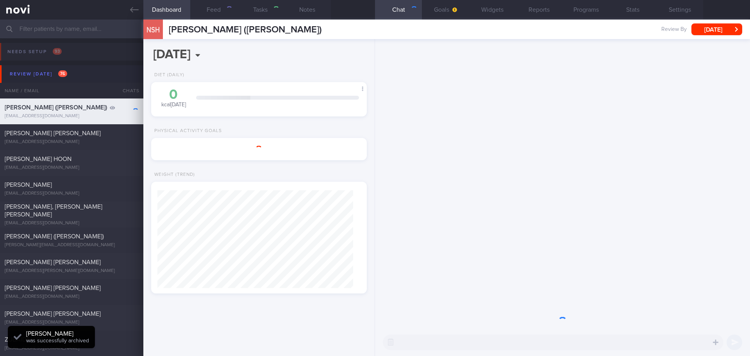
type textarea "protein intake - suggested high protein snacks"
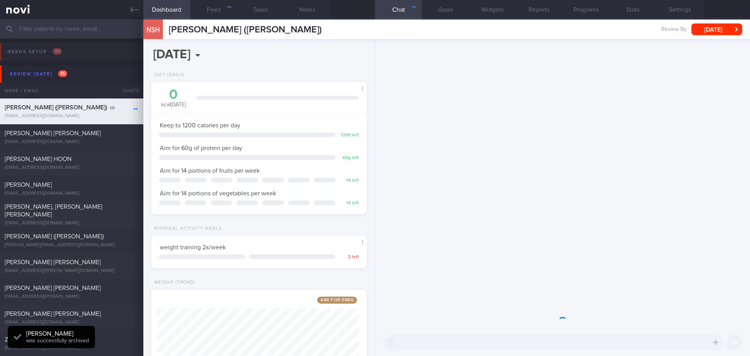
scroll to position [390496, 390409]
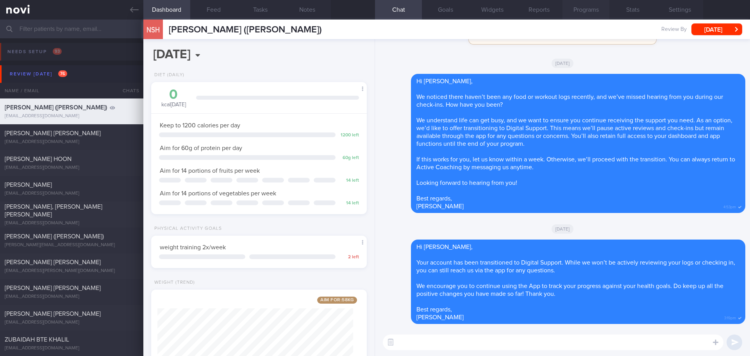
click at [592, 11] on button "Programs" at bounding box center [585, 10] width 47 height 20
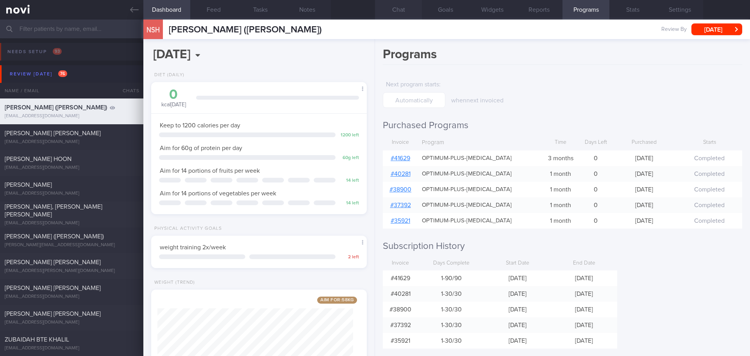
click at [407, 12] on button "Chat" at bounding box center [398, 10] width 47 height 20
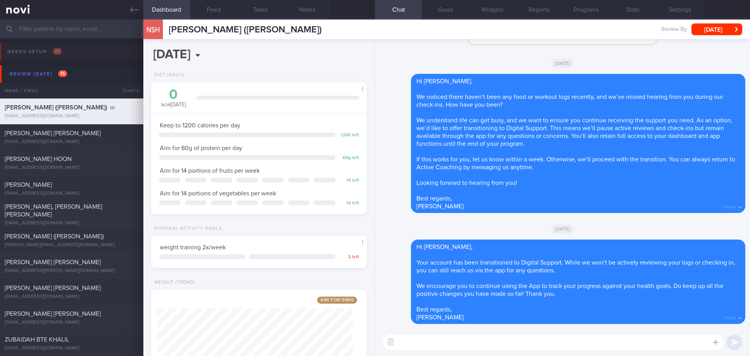
click at [438, 309] on textarea at bounding box center [553, 342] width 341 height 16
paste textarea "[PERSON_NAME] here. I noticed your Optimum Plus program has ended, and there’s …"
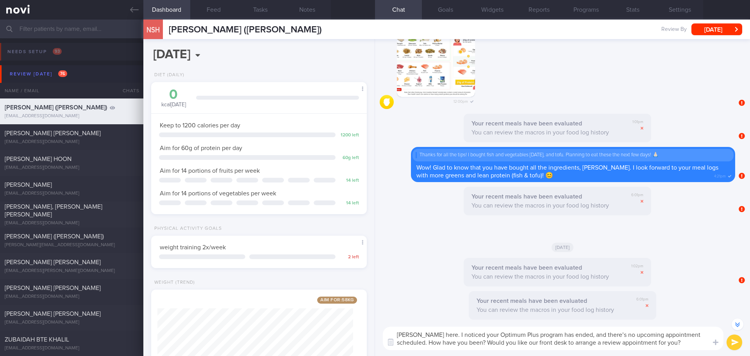
scroll to position [-2994, 0]
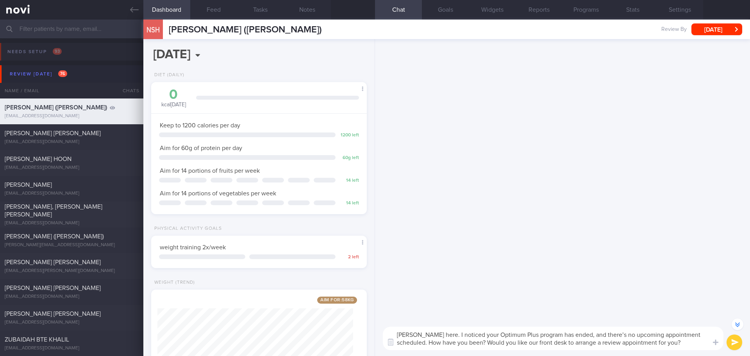
click at [398, 309] on textarea "[PERSON_NAME] here. I noticed your Optimum Plus program has ended, and there’s …" at bounding box center [553, 338] width 341 height 23
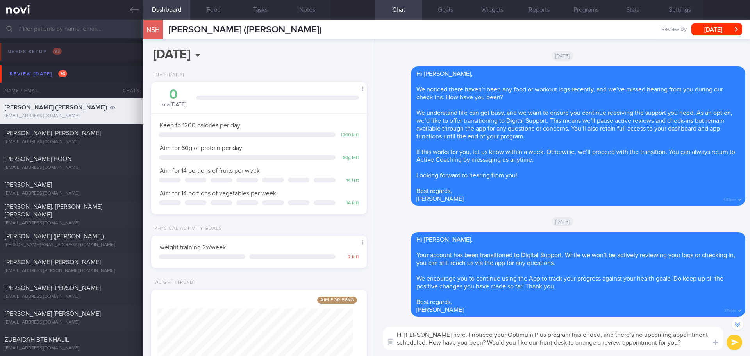
click at [600, 309] on textarea "Hi [PERSON_NAME] here. I noticed your Optimum Plus program has ended, and there…" at bounding box center [553, 338] width 341 height 23
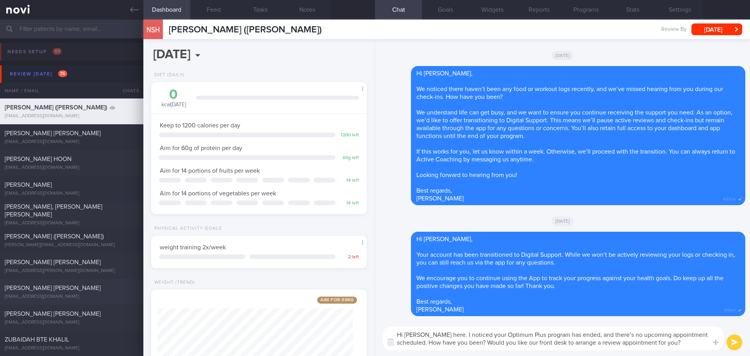
scroll to position [75, 0]
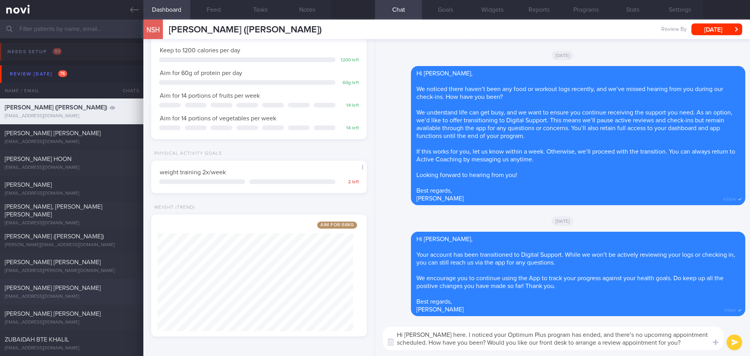
type textarea "Hi [PERSON_NAME] here. I noticed your Optimum Plus program has ended, and there…"
click at [600, 309] on button "submit" at bounding box center [735, 342] width 16 height 16
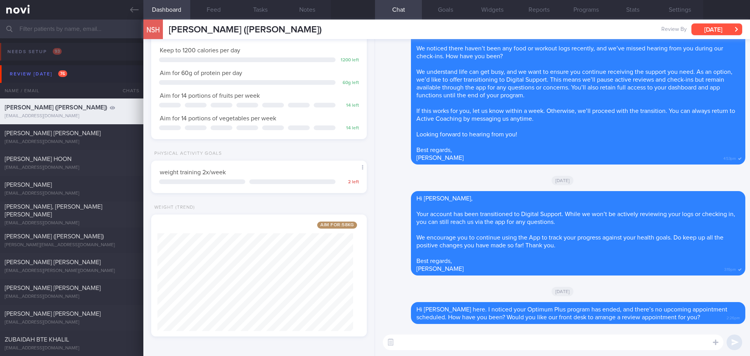
click at [600, 31] on button "[DATE]" at bounding box center [716, 29] width 51 height 12
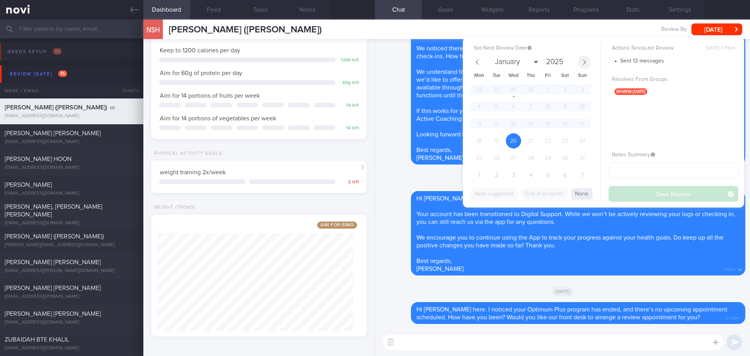
click at [580, 65] on span at bounding box center [584, 61] width 13 height 13
select select "8"
click at [482, 107] on span "8" at bounding box center [478, 106] width 15 height 15
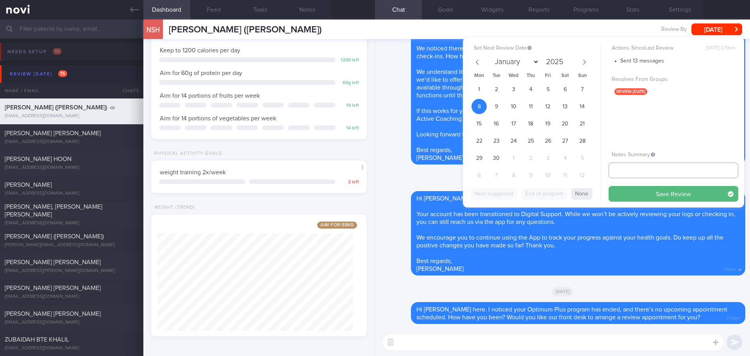
click at [600, 173] on input "text" at bounding box center [674, 170] width 130 height 16
type input "to check appt"
click at [600, 188] on button "Save Review" at bounding box center [674, 194] width 130 height 16
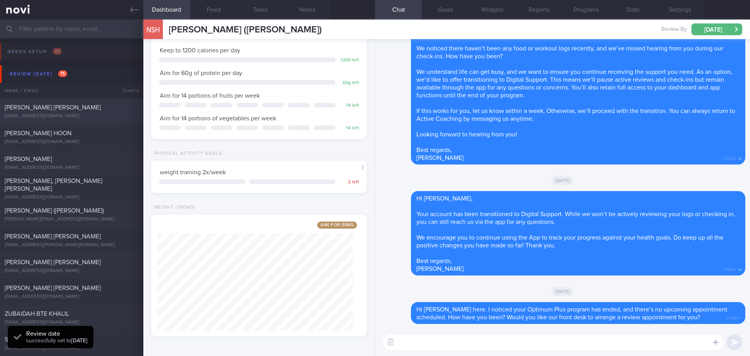
click at [87, 108] on div "[PERSON_NAME] [PERSON_NAME]" at bounding box center [71, 108] width 132 height 8
type input "[DATE]"
type textarea "Comorbidities T2DM- dx [DATE] (presenting A1c 11.3%) f/u SGH END [PERSON_NAME] …"
type input "[DATE]"
select select "7"
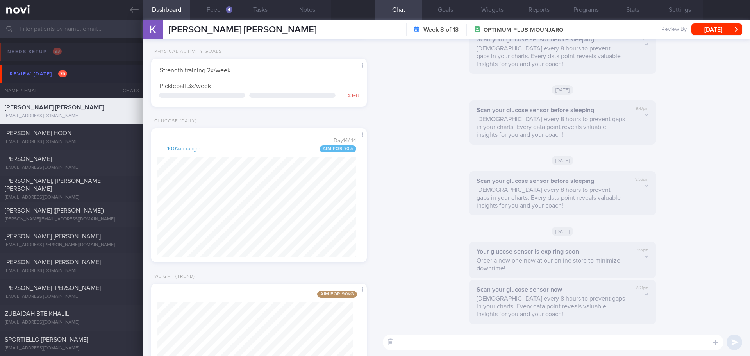
scroll to position [231, 0]
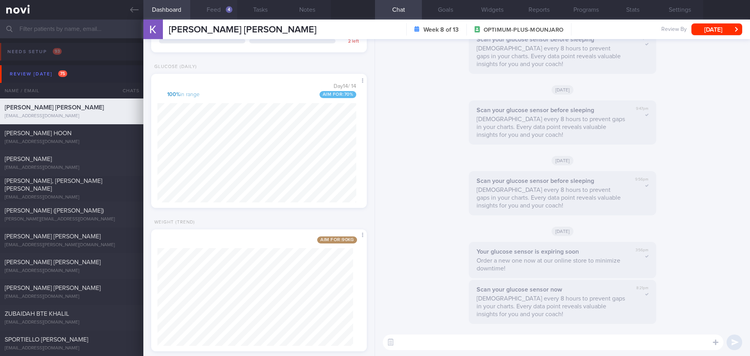
click at [227, 10] on div "4" at bounding box center [229, 9] width 7 height 7
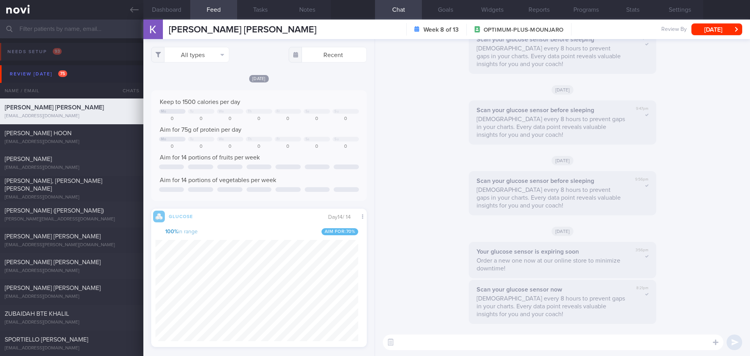
scroll to position [128, 203]
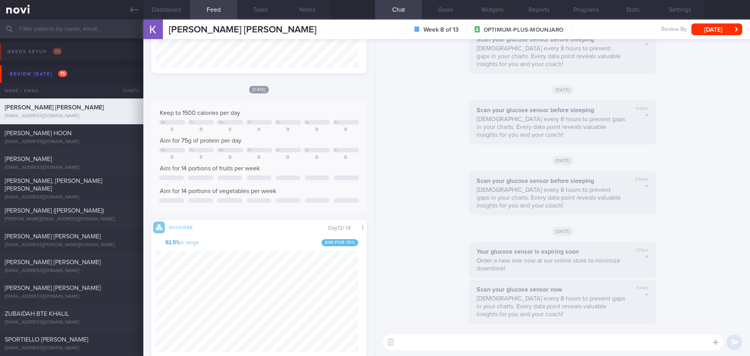
click at [400, 309] on textarea at bounding box center [553, 342] width 341 height 16
click at [600, 309] on textarea "Hi [PERSON_NAME] here. How have you been? It seems that [DATE] you had low gluc…" at bounding box center [553, 342] width 341 height 16
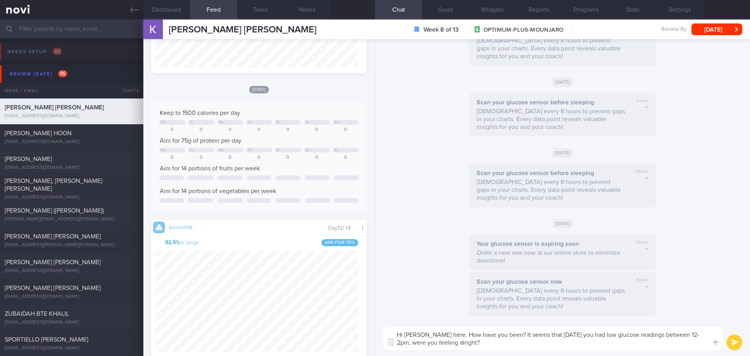
click at [600, 309] on textarea "Hi [PERSON_NAME] here. How have you been? It seems that [DATE] you had low gluc…" at bounding box center [553, 338] width 341 height 23
drag, startPoint x: 677, startPoint y: 335, endPoint x: 654, endPoint y: 335, distance: 23.4
click at [600, 309] on textarea "Hi [PERSON_NAME] here. How have you been? It seems that [DATE] you had low gluc…" at bounding box center [553, 338] width 341 height 23
click at [562, 309] on textarea "Hi [PERSON_NAME] here. How have you been? It seems that [DATE] you had low gluc…" at bounding box center [553, 338] width 341 height 23
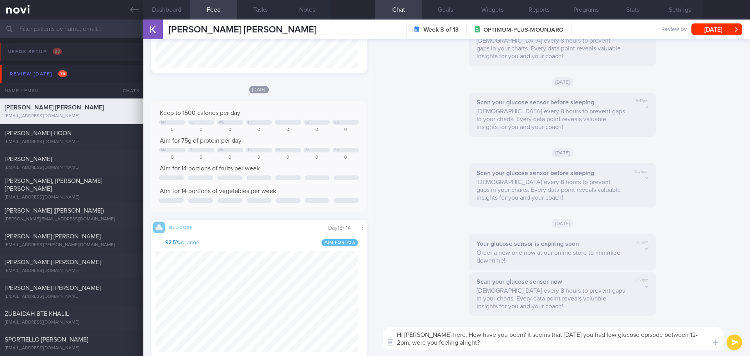
type textarea "Hi [PERSON_NAME] here. How have you been? It seems that [DATE] you had low gluc…"
click at [600, 309] on button "submit" at bounding box center [735, 342] width 16 height 16
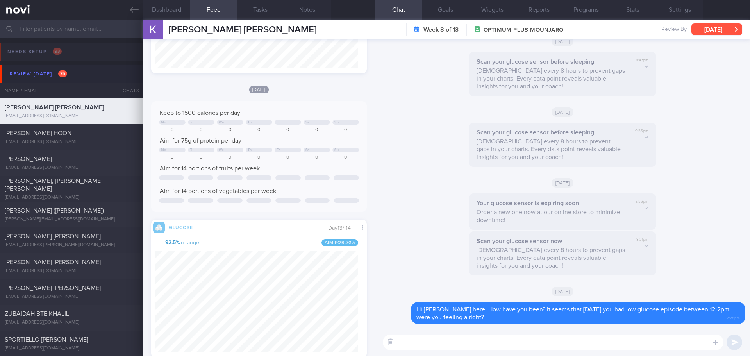
click at [600, 29] on button "[DATE]" at bounding box center [716, 29] width 51 height 12
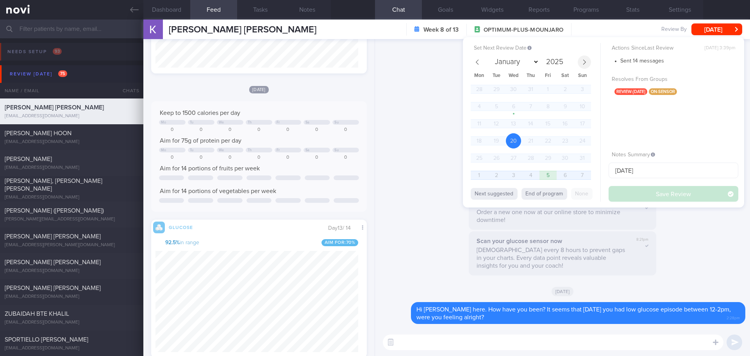
click at [584, 64] on icon at bounding box center [584, 61] width 5 height 5
select select "8"
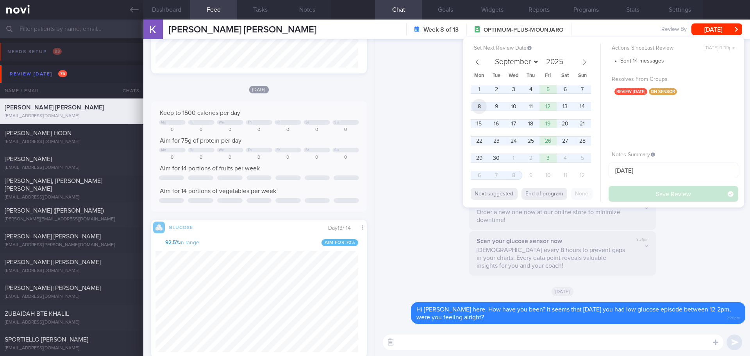
click at [484, 105] on span "8" at bounding box center [478, 106] width 15 height 15
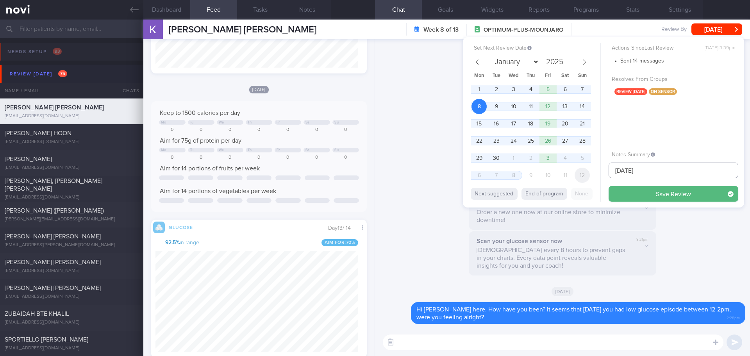
drag, startPoint x: 642, startPoint y: 168, endPoint x: 585, endPoint y: 177, distance: 57.3
click at [585, 177] on div "Set Next Review Date [DATE] January February March April May June July August S…" at bounding box center [603, 122] width 281 height 170
type input "to check appt"
click at [600, 190] on button "Save Review" at bounding box center [674, 194] width 130 height 16
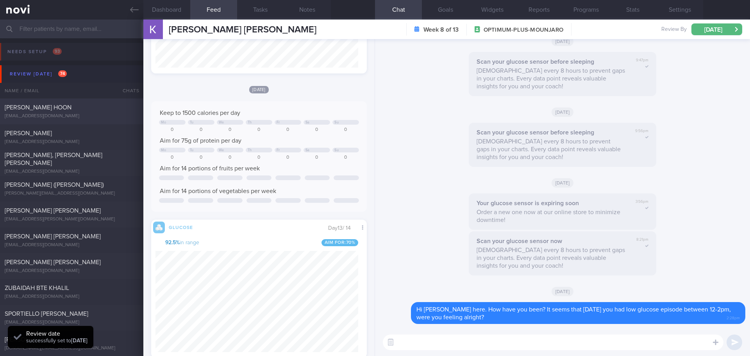
click at [99, 109] on div "[PERSON_NAME] HOON" at bounding box center [71, 108] width 132 height 8
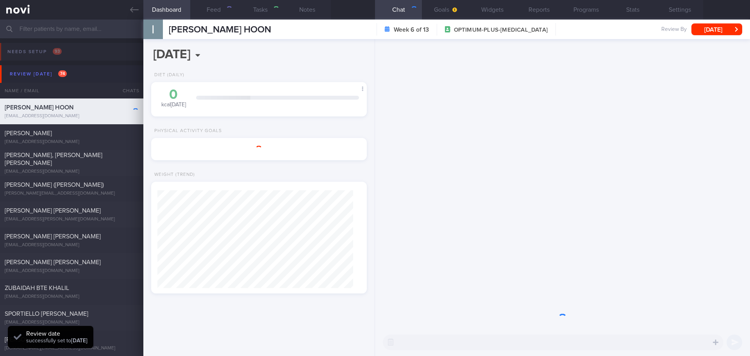
type input "[DATE]"
type textarea "[DEMOGRAPHIC_DATA] [DEMOGRAPHIC_DATA] [MEDICAL_DATA] - f/up GP [PERSON_NAME] (H…"
select select "7"
type input "[DATE]"
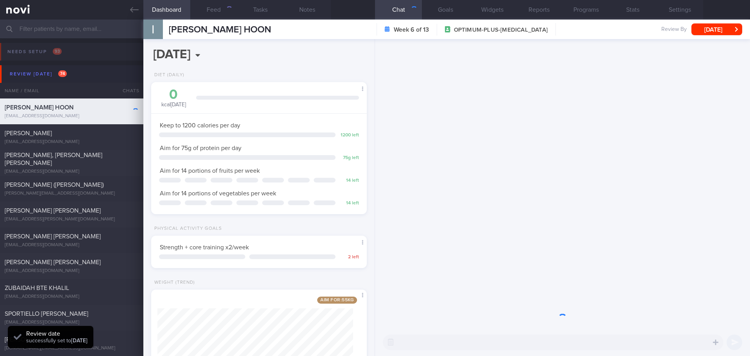
scroll to position [109, 196]
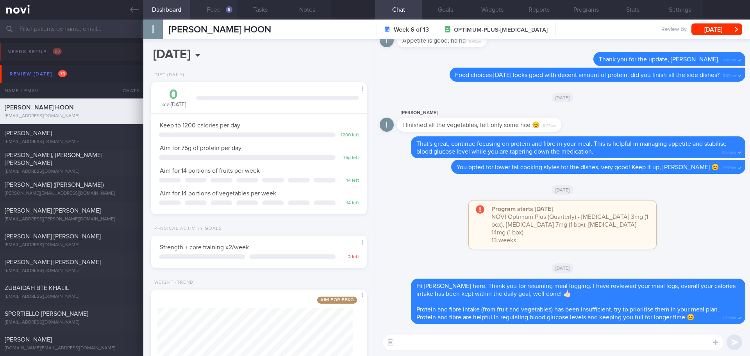
click at [212, 9] on button "Feed 6" at bounding box center [213, 10] width 47 height 20
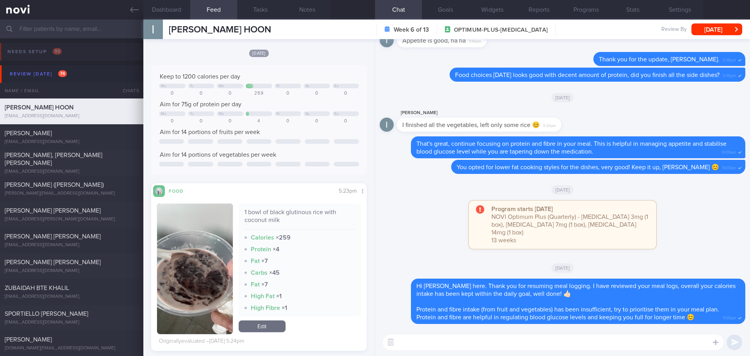
scroll to position [39, 0]
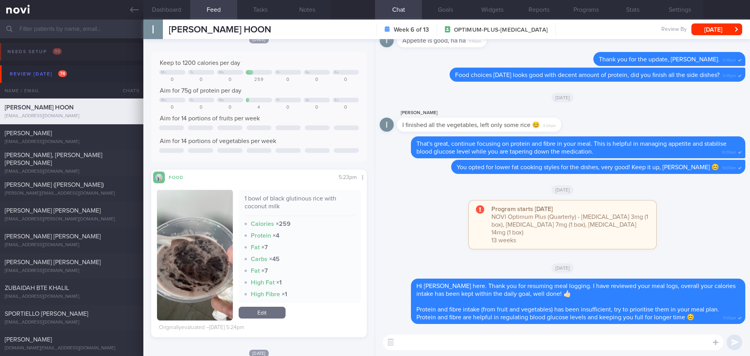
click at [414, 216] on div "Program starts [DATE] NOVI Optimum Plus (Quarterly) - [MEDICAL_DATA] 3mg (1 box…" at bounding box center [563, 228] width 366 height 56
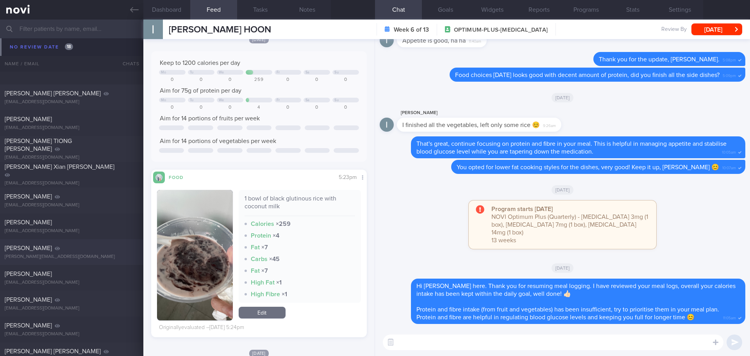
scroll to position [4804, 0]
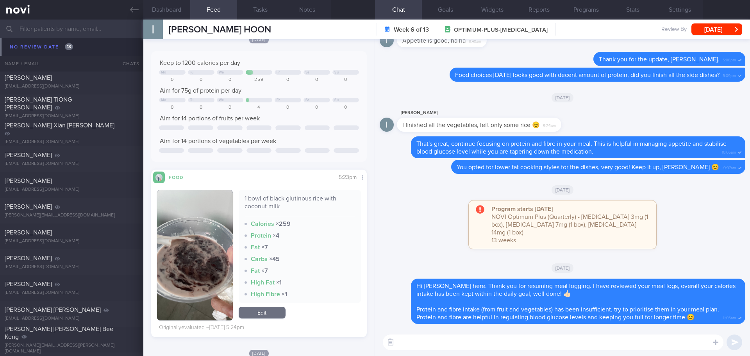
drag, startPoint x: 131, startPoint y: 10, endPoint x: 409, endPoint y: 49, distance: 281.2
click at [131, 10] on icon at bounding box center [134, 9] width 9 height 5
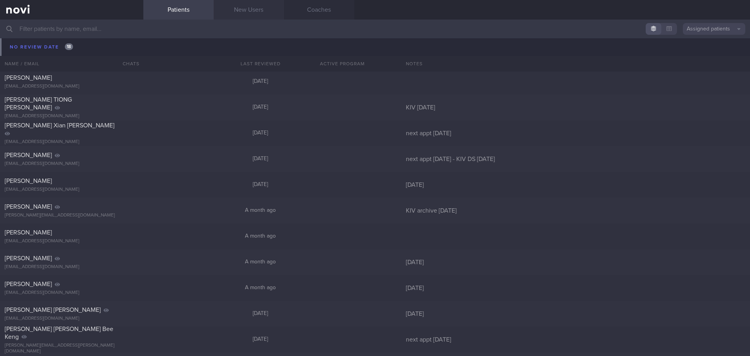
click at [265, 14] on link "New Users" at bounding box center [249, 10] width 70 height 20
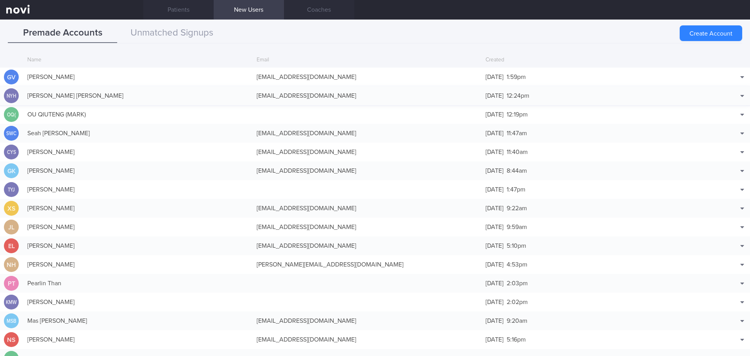
click at [239, 96] on div "[PERSON_NAME] [PERSON_NAME]" at bounding box center [137, 96] width 229 height 16
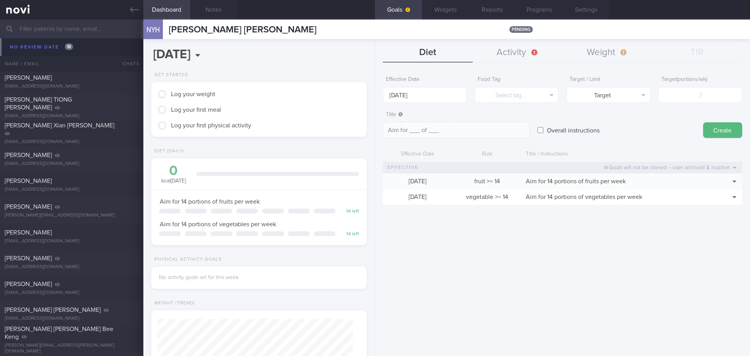
scroll to position [98, 196]
click at [420, 233] on div "Effective Date [DATE] Food Tag Select tag... Select tag... Calories Carbs Prote…" at bounding box center [562, 210] width 375 height 289
click at [528, 58] on button "Activity" at bounding box center [518, 53] width 90 height 20
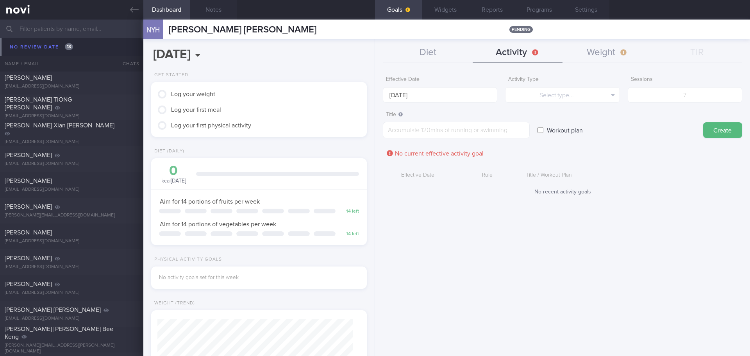
click at [600, 279] on div "Effective Date [DATE] Activity Type Select type... Select type... Duration Sess…" at bounding box center [562, 210] width 375 height 289
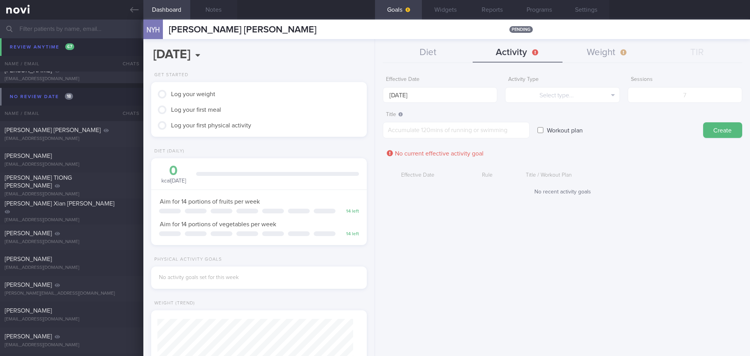
click at [598, 272] on div "Effective Date [DATE] Activity Type Select type... Select type... Duration Sess…" at bounding box center [562, 210] width 375 height 289
click at [600, 14] on button "Settings" at bounding box center [585, 10] width 47 height 20
